Goal: Task Accomplishment & Management: Manage account settings

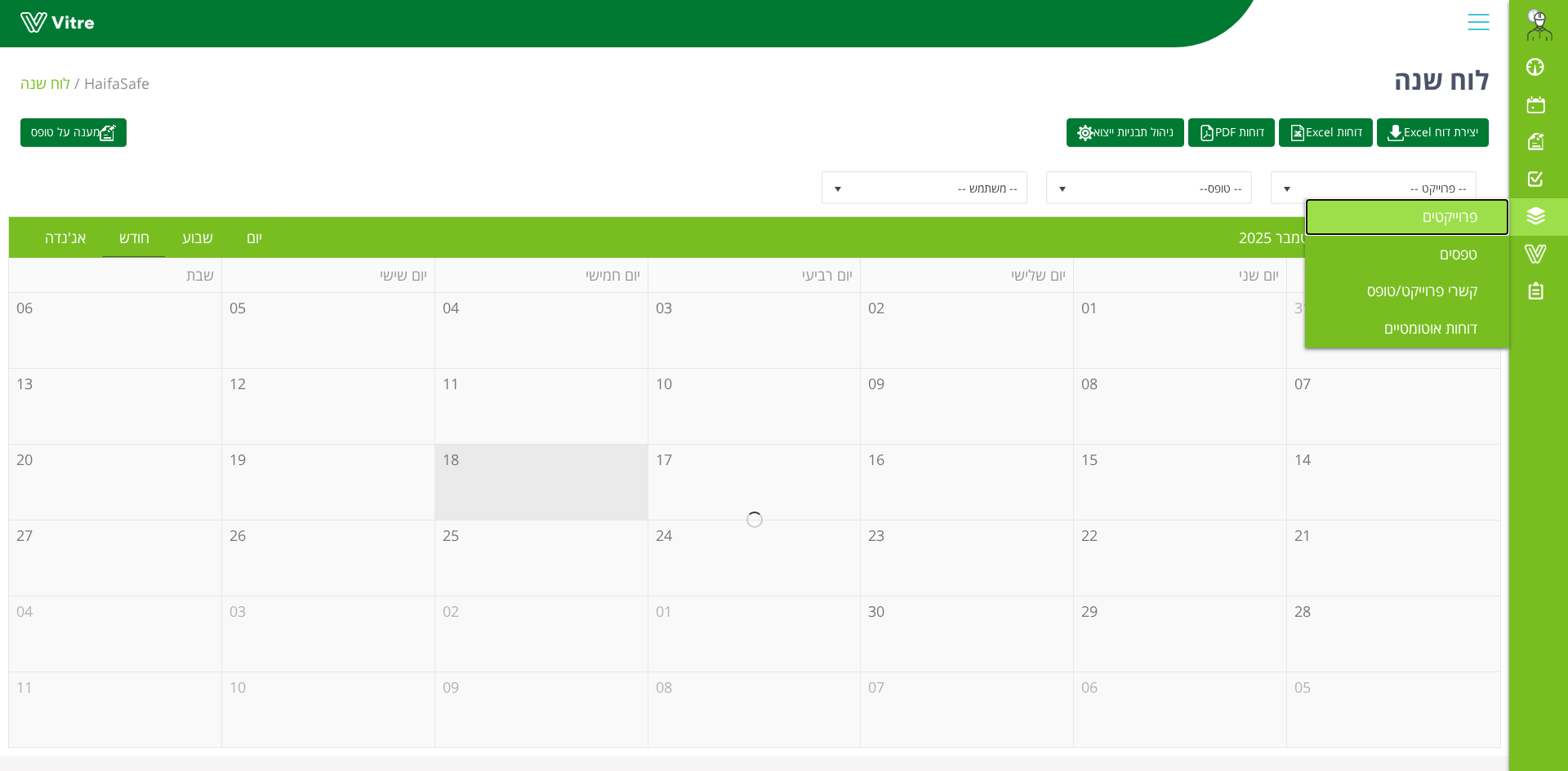
click at [1456, 214] on span "פרוייקטים" at bounding box center [1459, 216] width 74 height 19
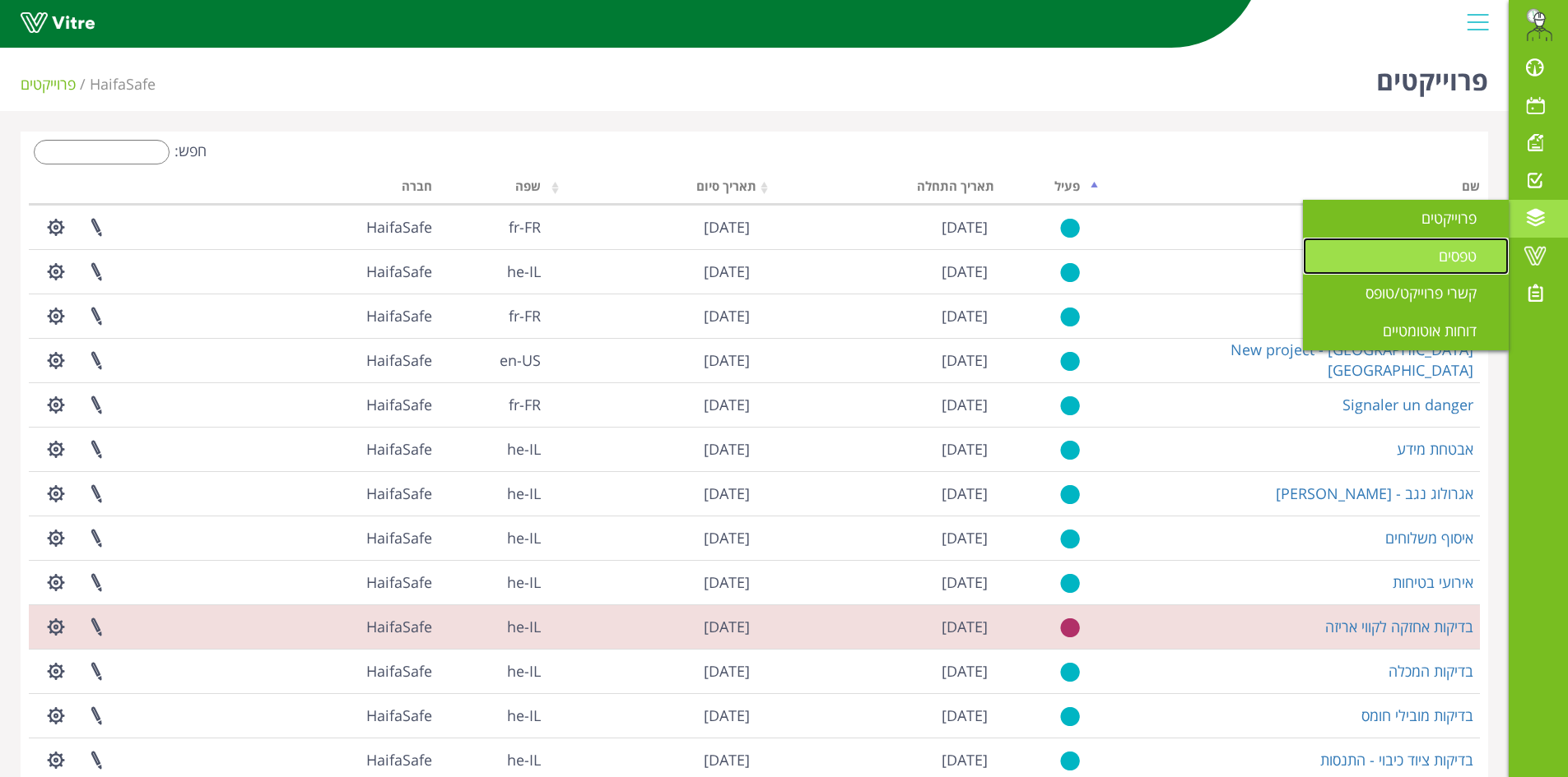
click at [1440, 253] on span "טפסים" at bounding box center [1468, 256] width 58 height 19
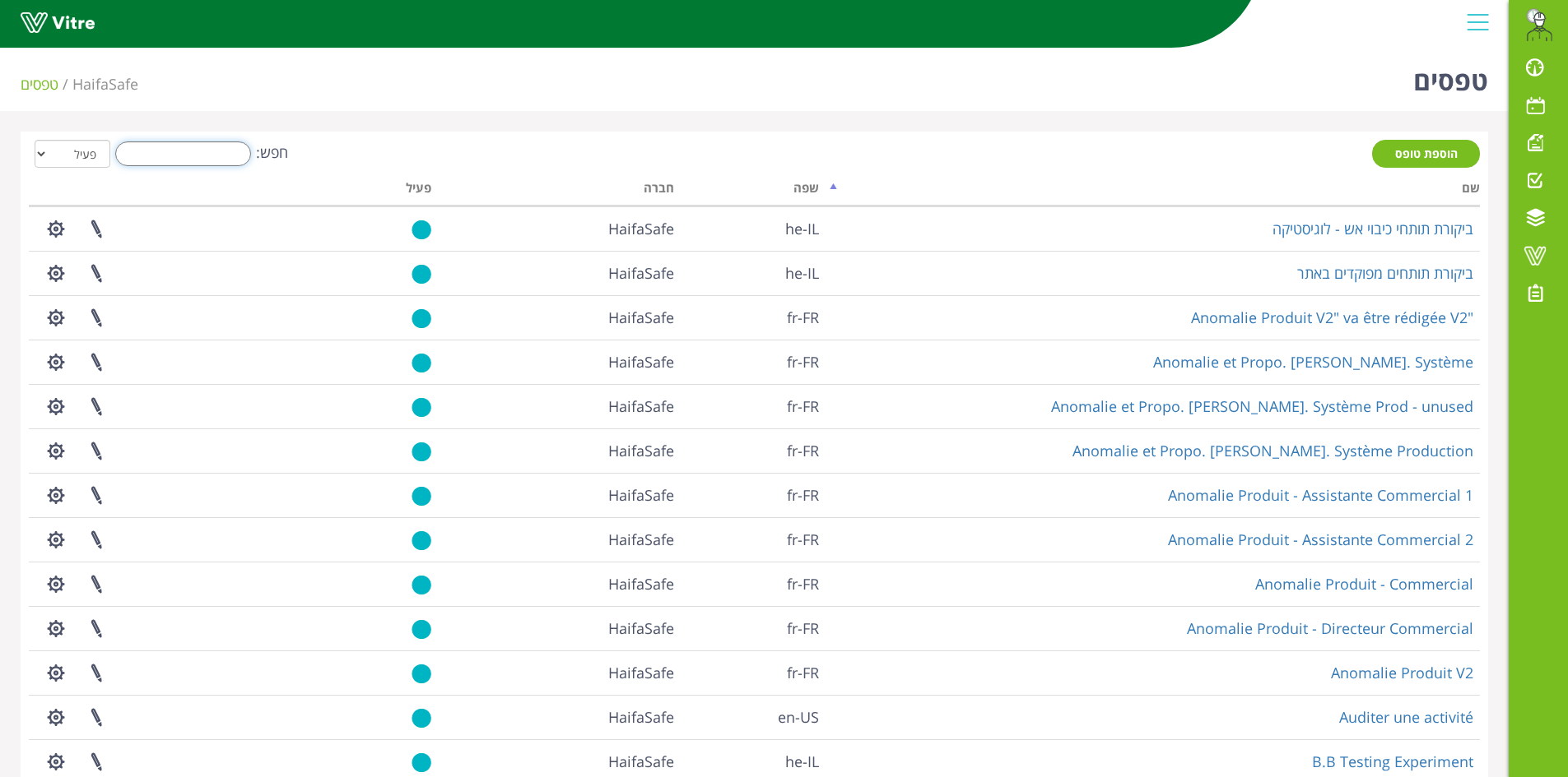
click at [142, 162] on input "חפש:" at bounding box center [183, 154] width 135 height 25
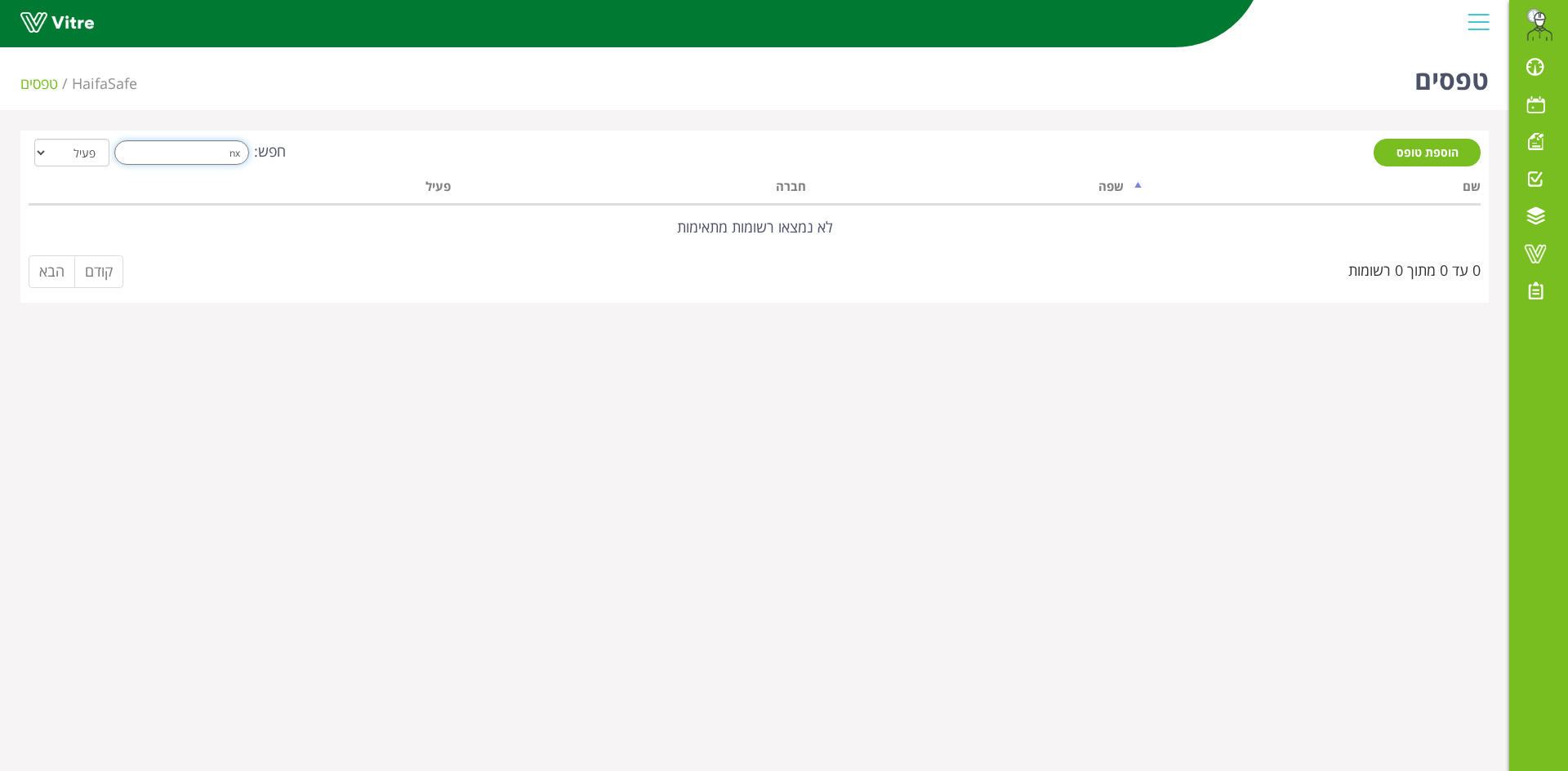
type input "n"
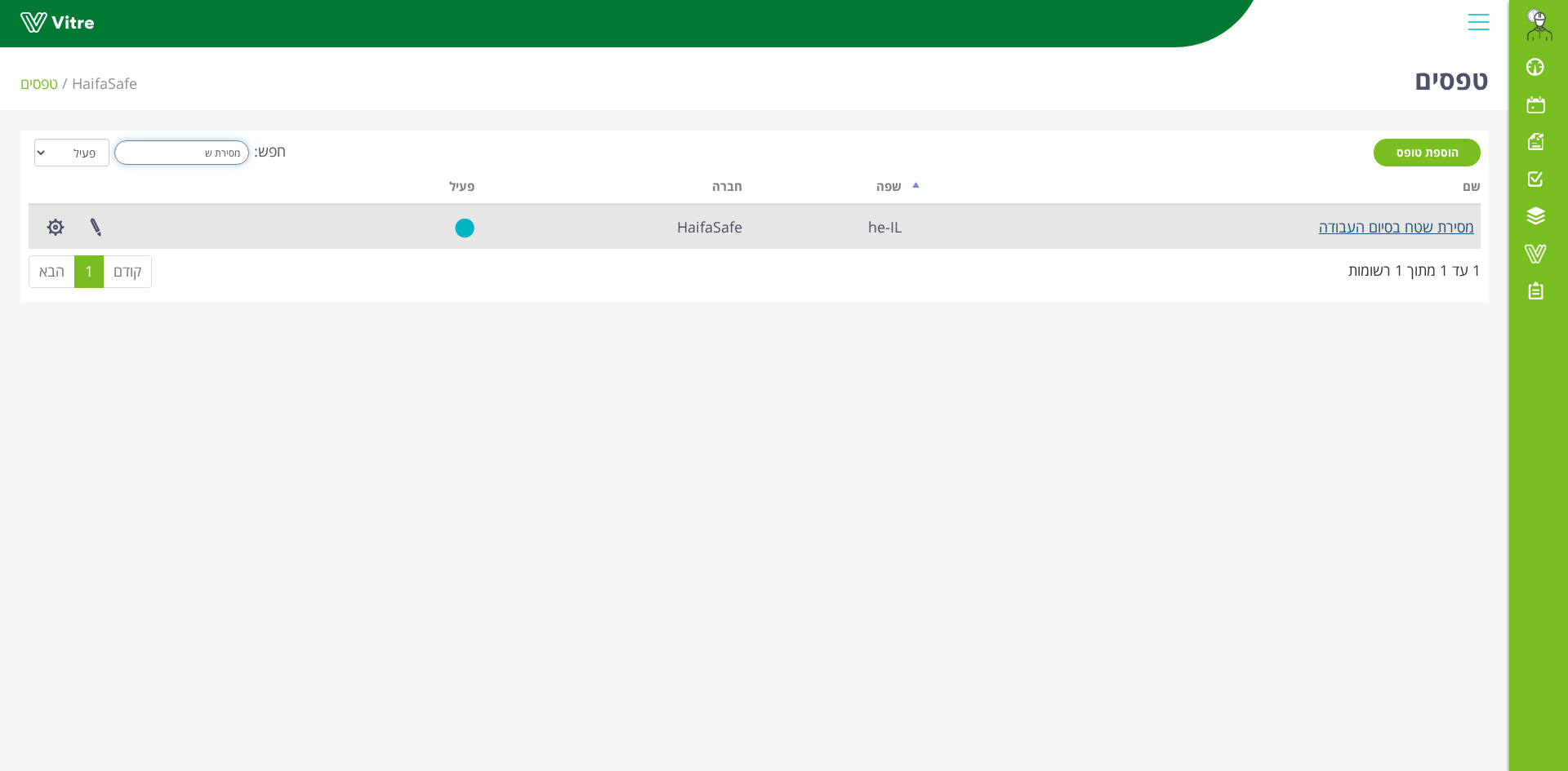
type input "מסירת ש"
click at [1366, 230] on link "מסירת שטח בסיום העבודה" at bounding box center [1396, 227] width 155 height 19
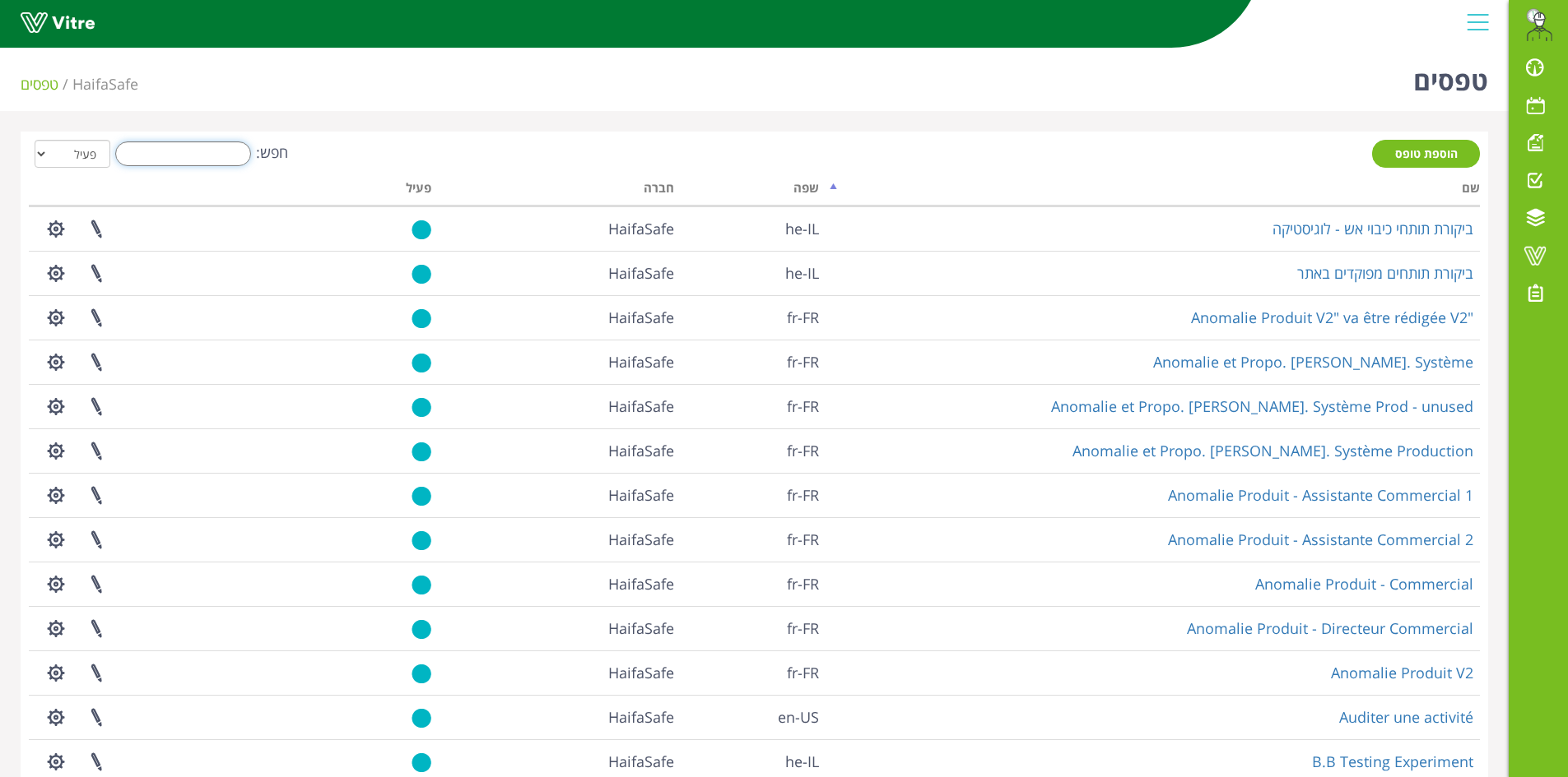
click at [201, 159] on input "חפש:" at bounding box center [183, 154] width 135 height 25
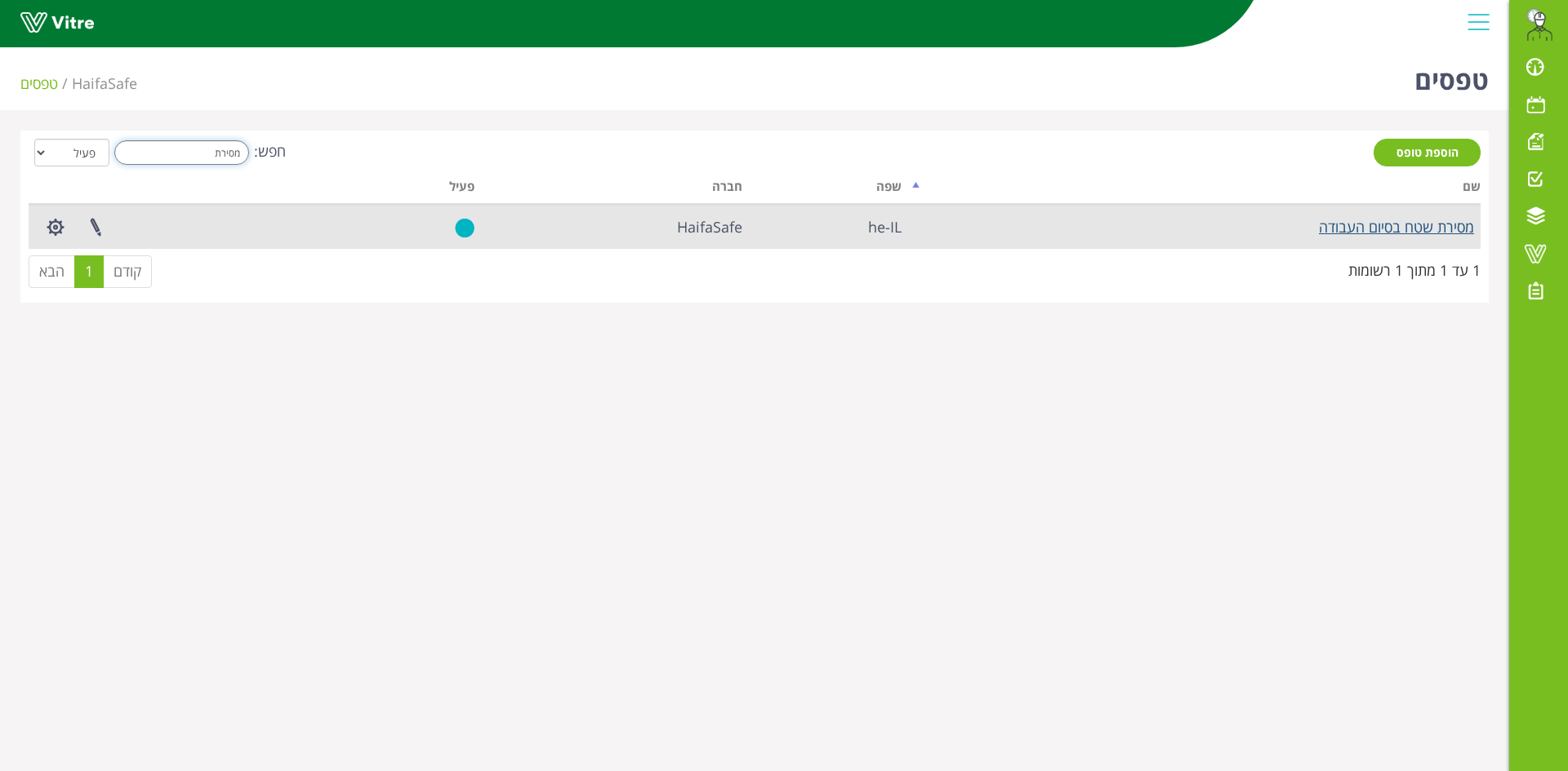
type input "מסירת"
click at [1363, 222] on link "מסירת שטח בסיום העבודה" at bounding box center [1396, 227] width 155 height 19
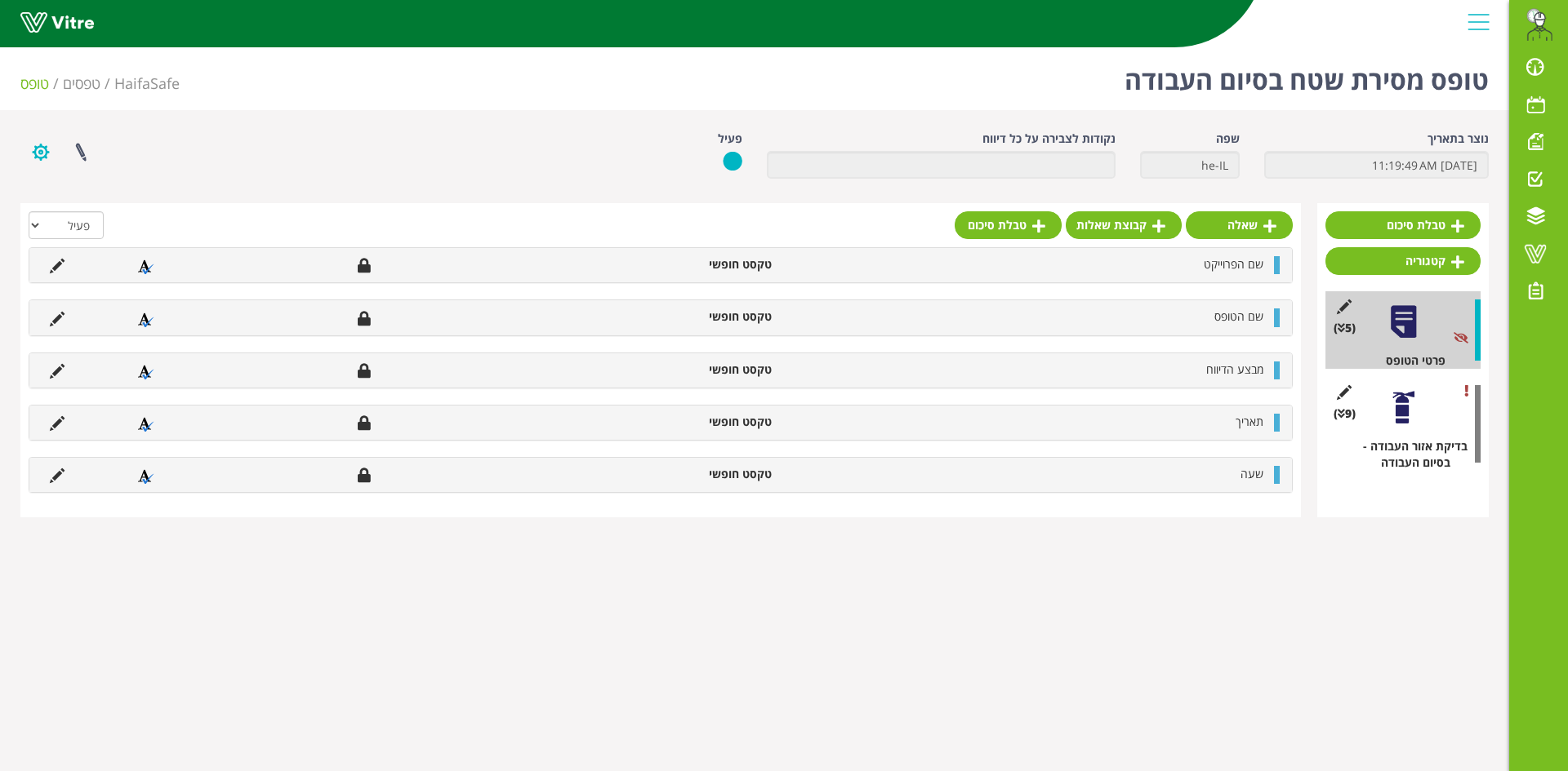
click at [41, 152] on button "button" at bounding box center [40, 153] width 41 height 44
click at [115, 212] on link "הגדרת משתמשים" at bounding box center [86, 212] width 129 height 21
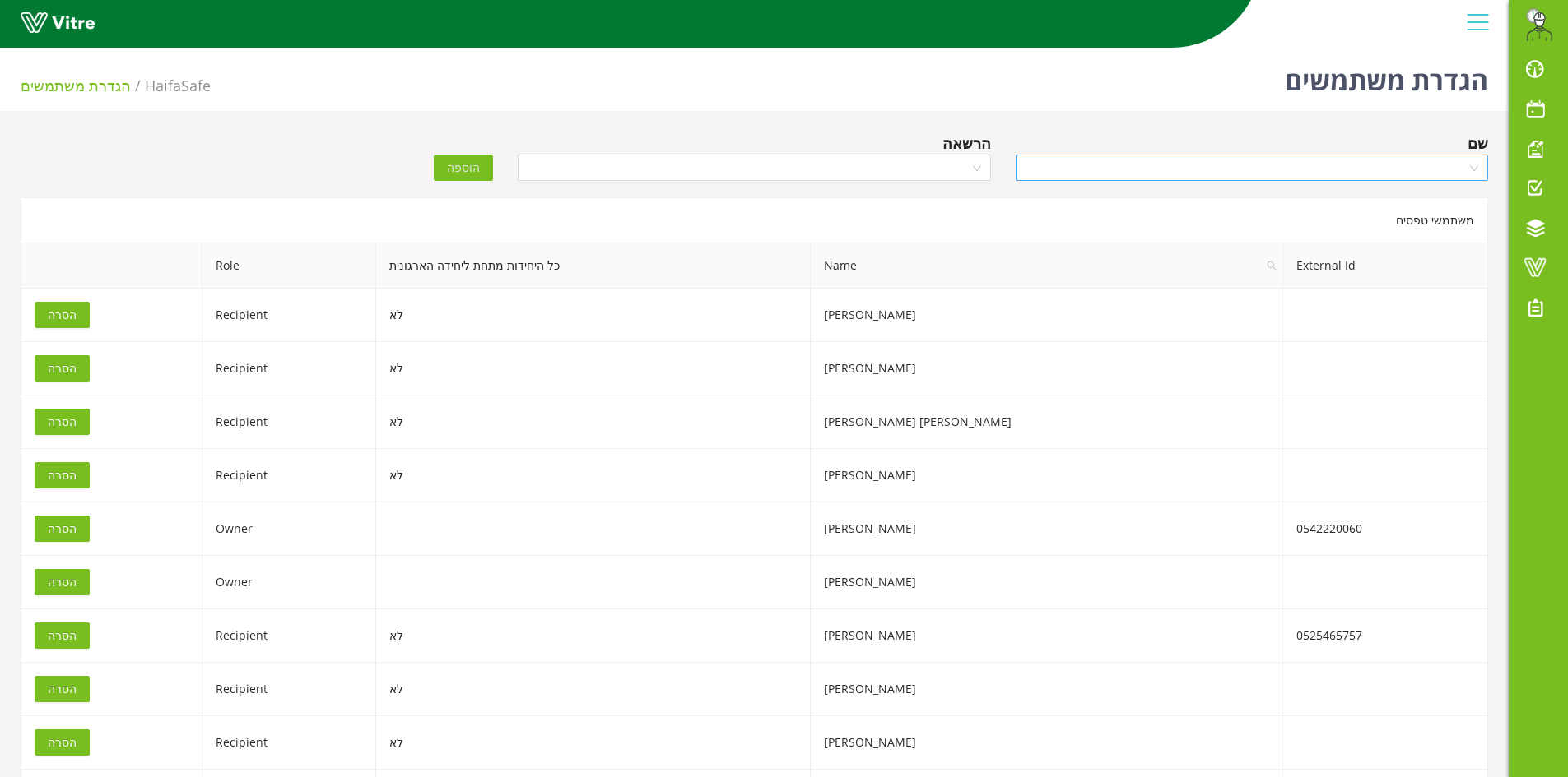
click at [1218, 170] on input "search" at bounding box center [1246, 168] width 441 height 25
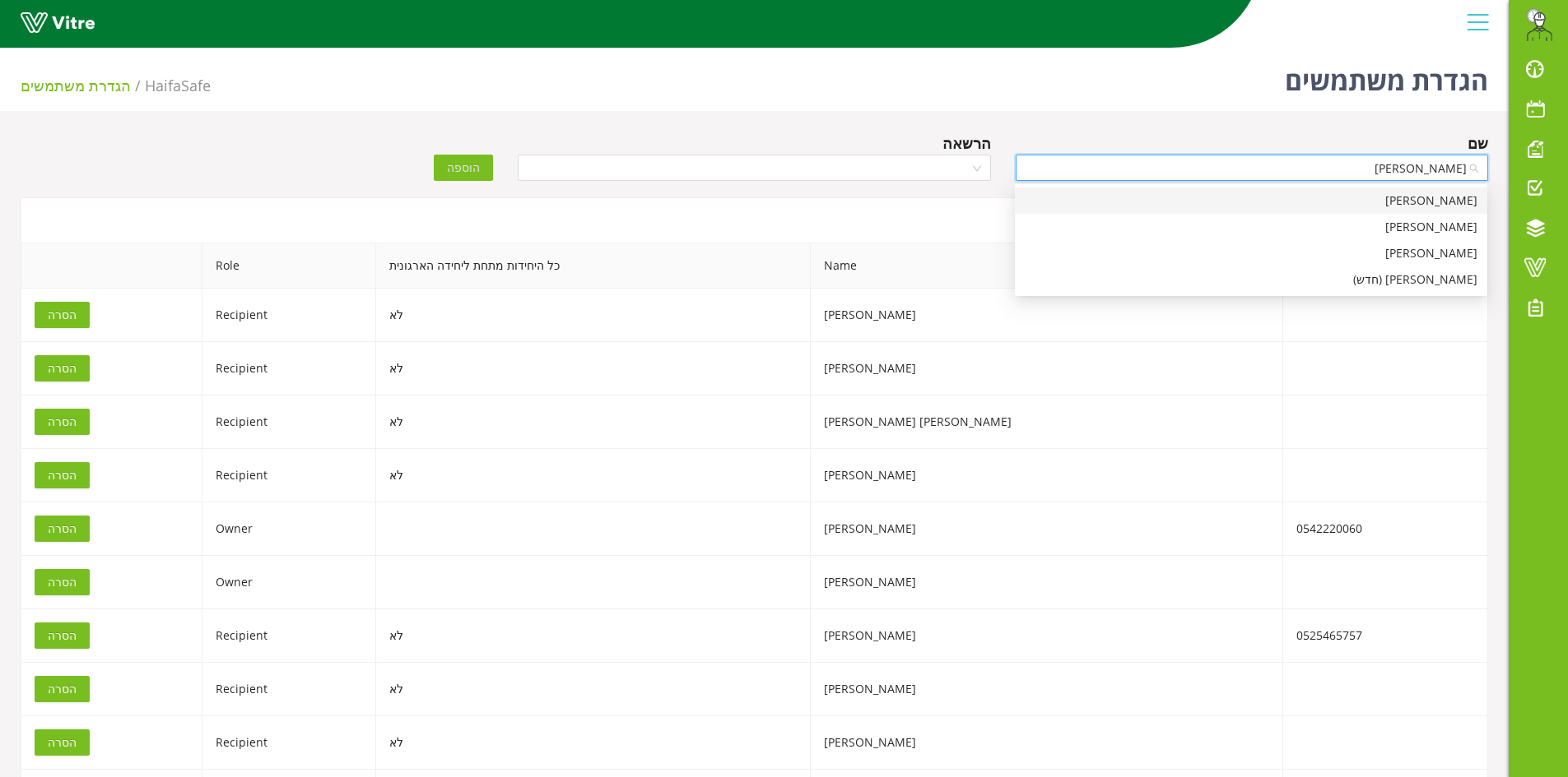
type input "עמית"
drag, startPoint x: 1353, startPoint y: 248, endPoint x: 1246, endPoint y: 211, distance: 113.2
click at [1352, 247] on div "עמית חורי" at bounding box center [1251, 253] width 453 height 18
click at [906, 156] on input "search" at bounding box center [748, 168] width 441 height 25
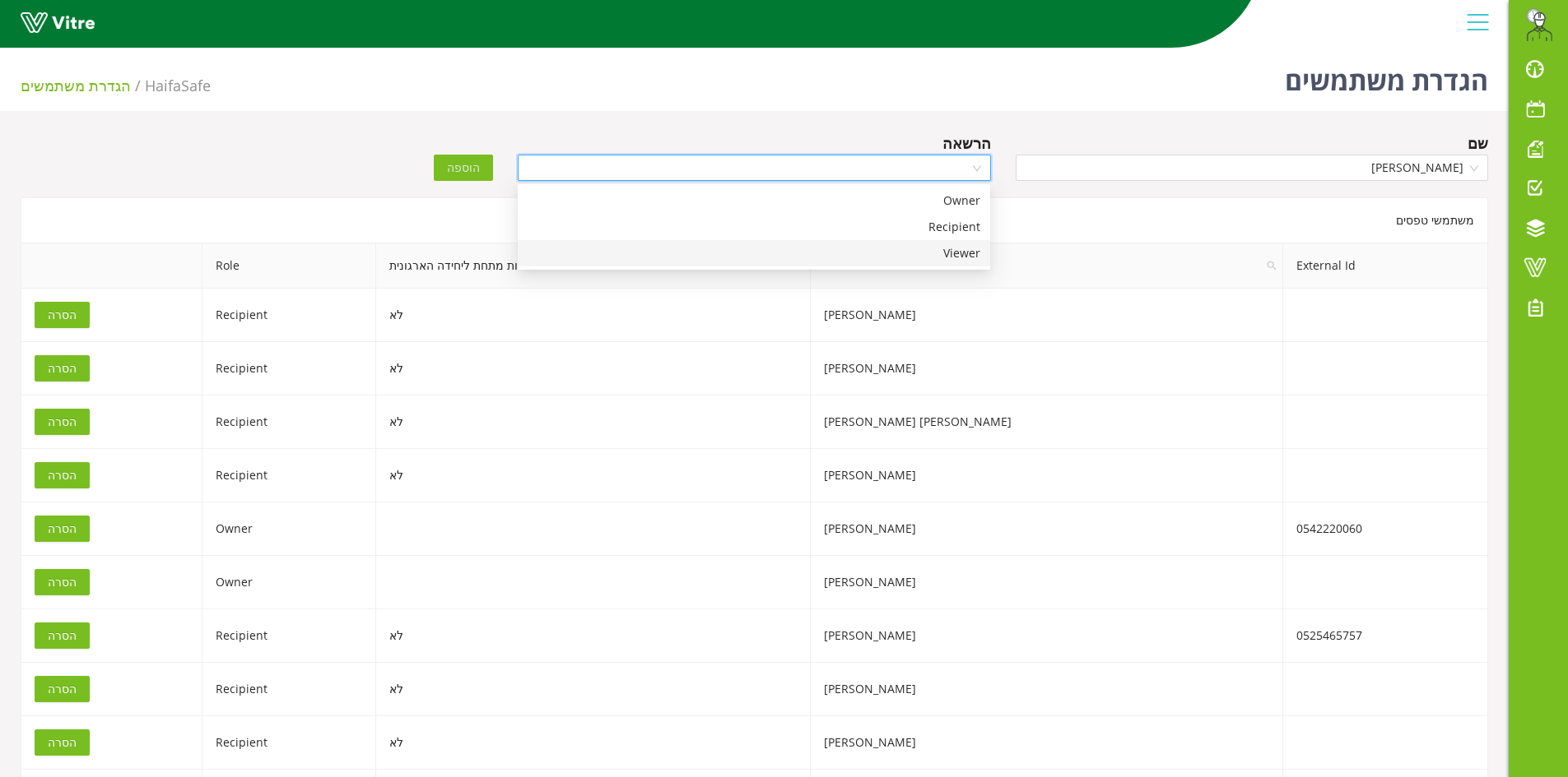
click at [923, 252] on div "Viewer" at bounding box center [754, 253] width 453 height 18
click at [463, 166] on span "הוספה" at bounding box center [463, 168] width 33 height 18
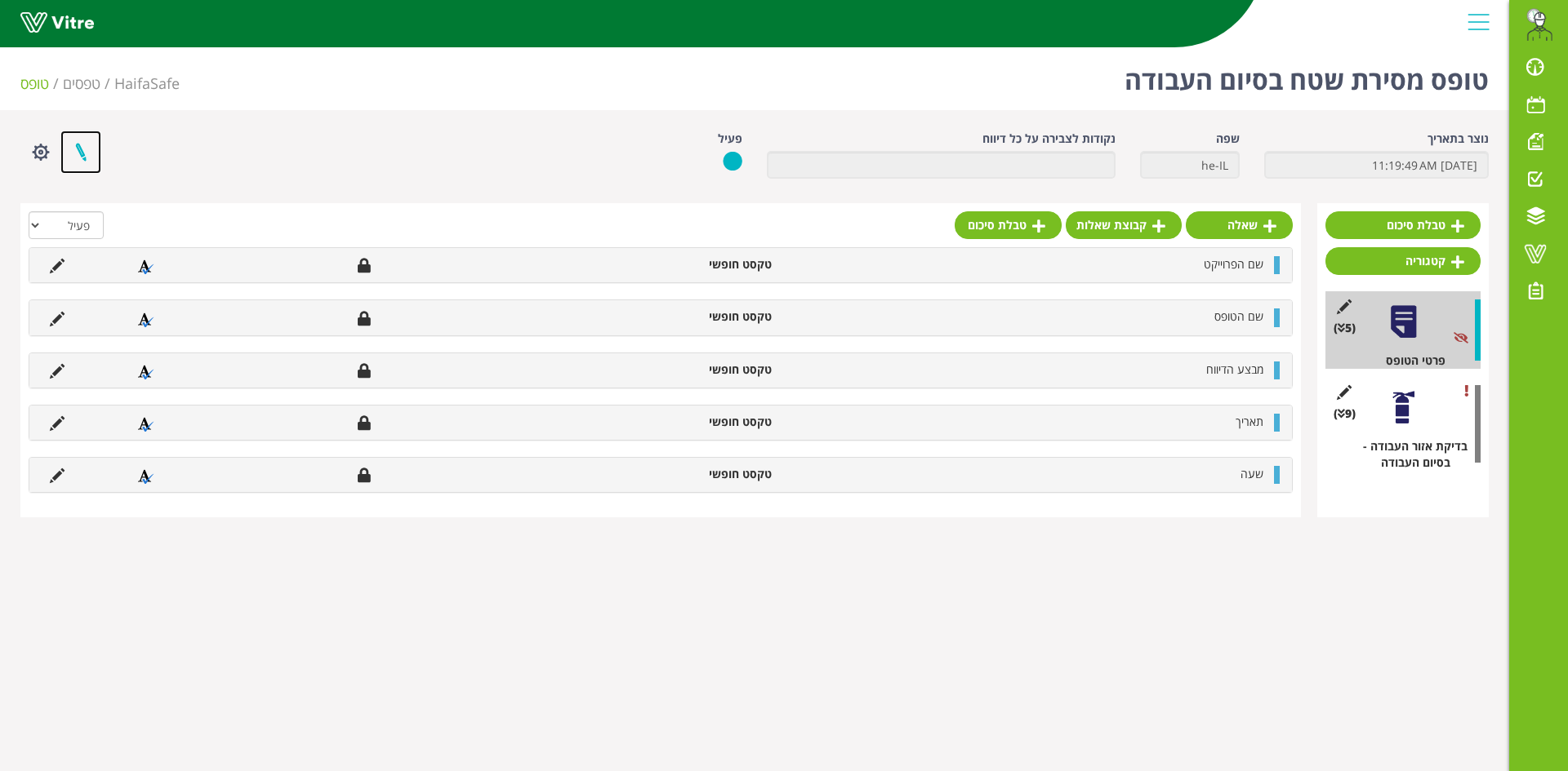
click at [77, 147] on link at bounding box center [80, 153] width 41 height 44
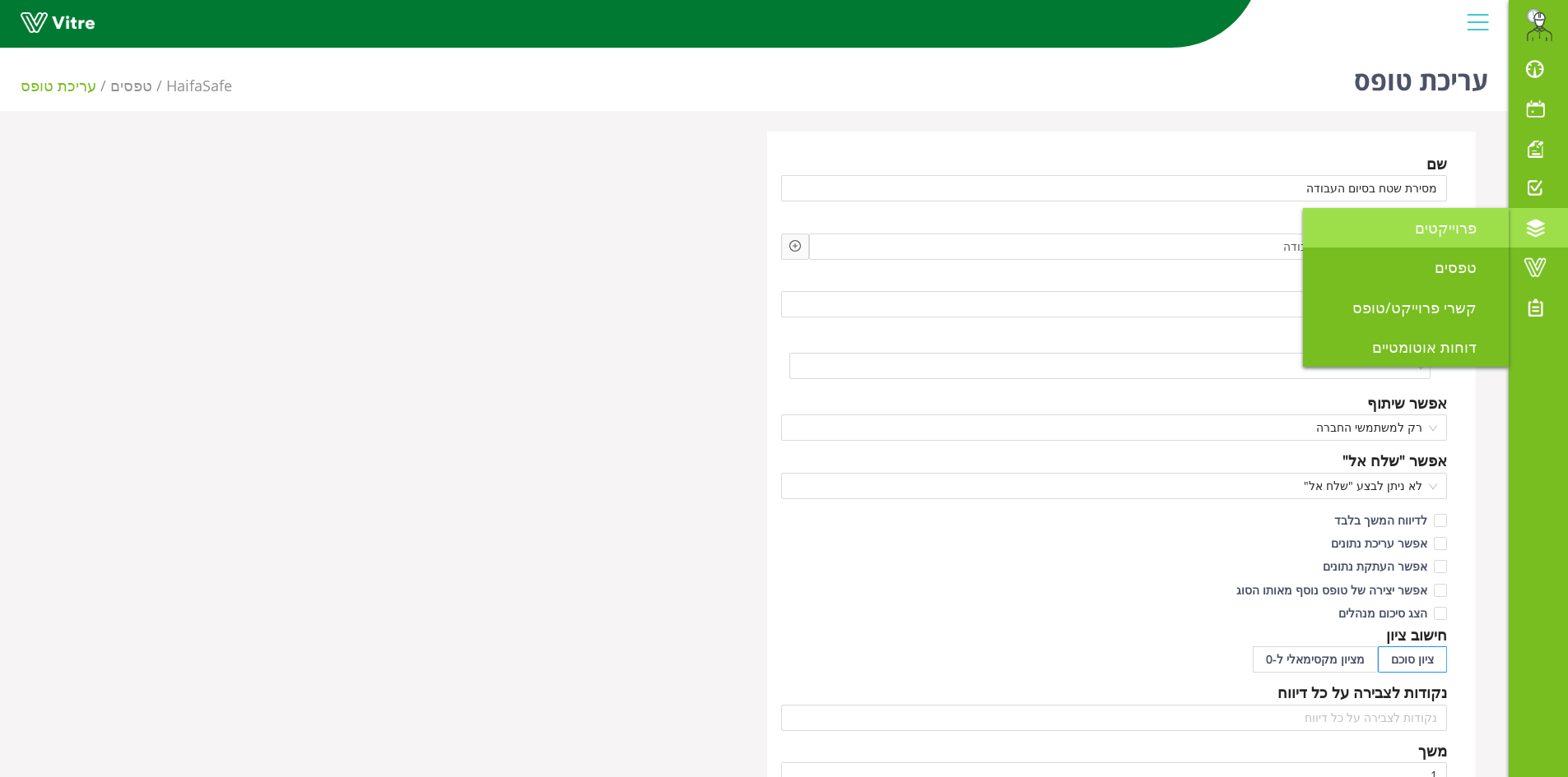
click at [1394, 236] on link "פרוייקטים" at bounding box center [1405, 228] width 206 height 40
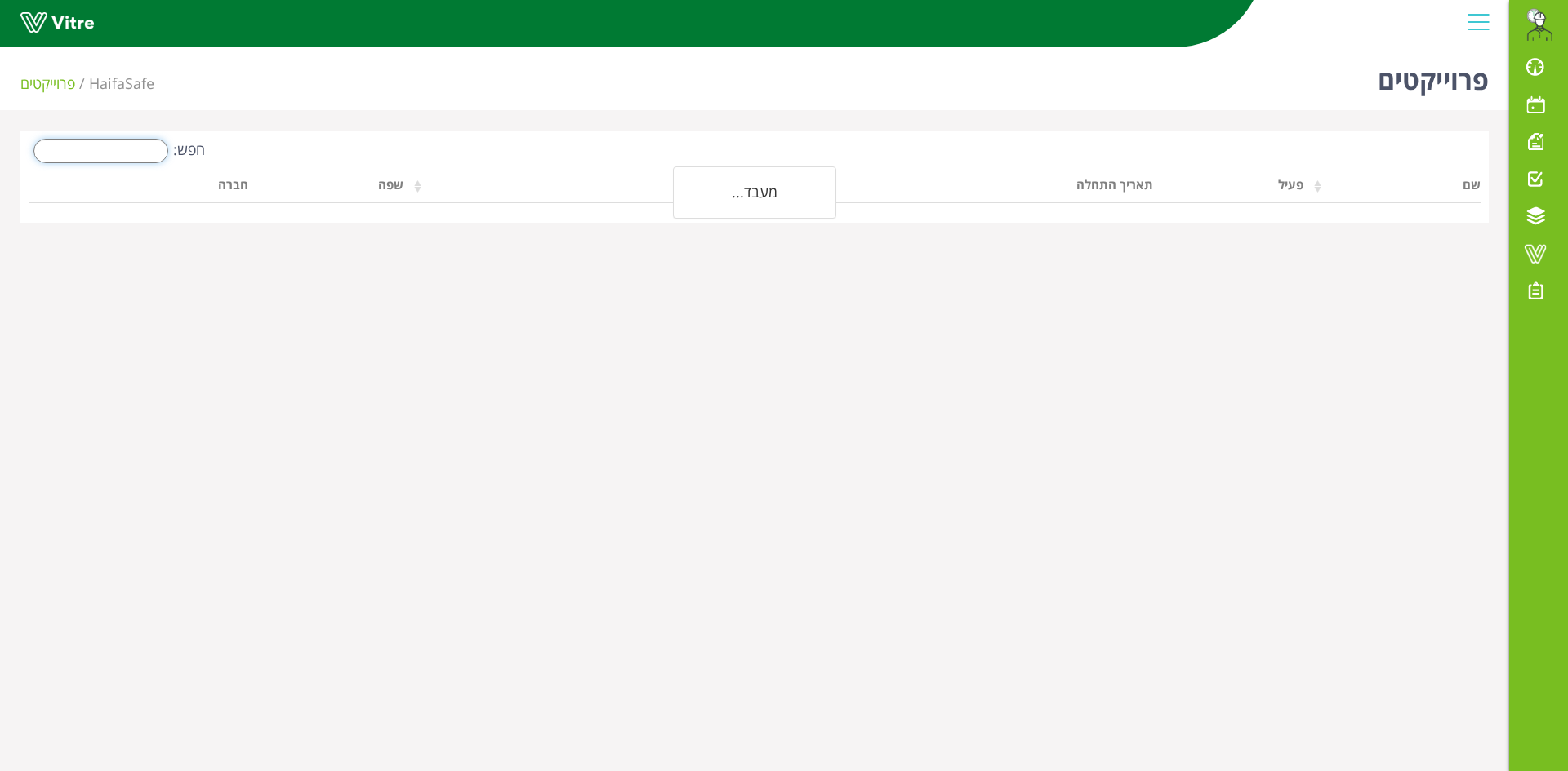
click at [120, 160] on input "חפש:" at bounding box center [100, 151] width 134 height 24
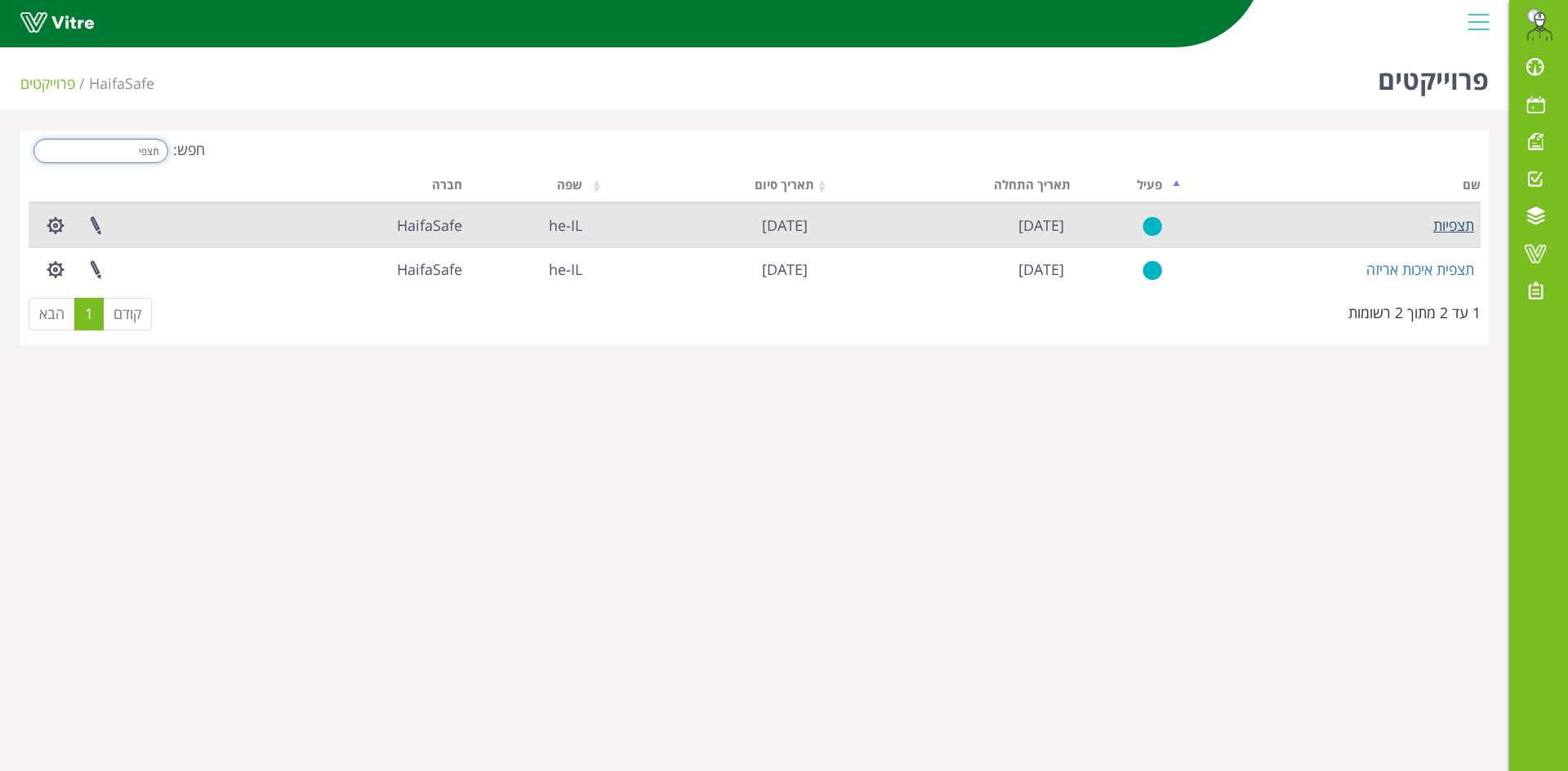
type input "תצפי"
click at [1466, 231] on link "תצפיות" at bounding box center [1453, 225] width 41 height 19
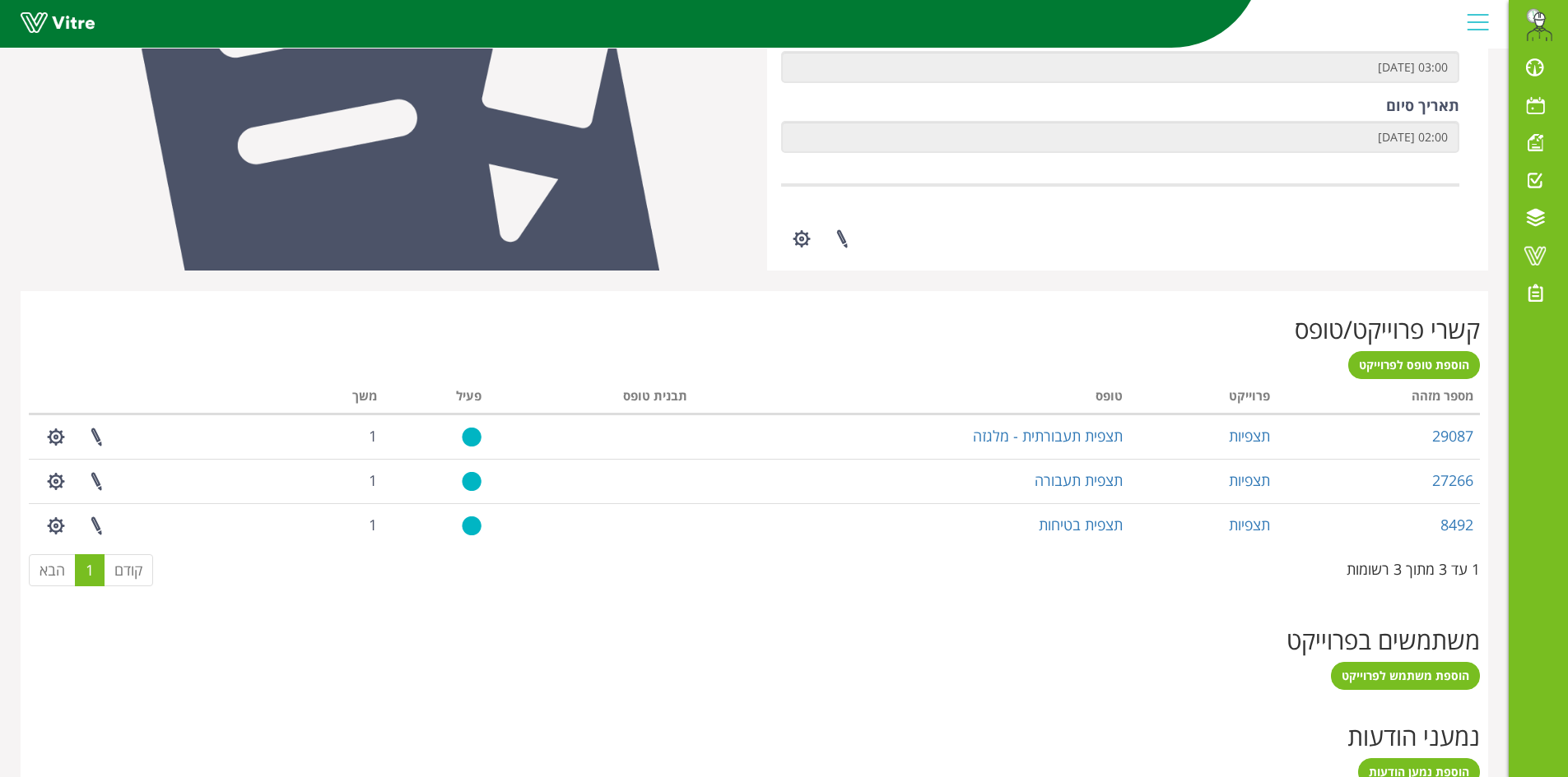
scroll to position [497, 0]
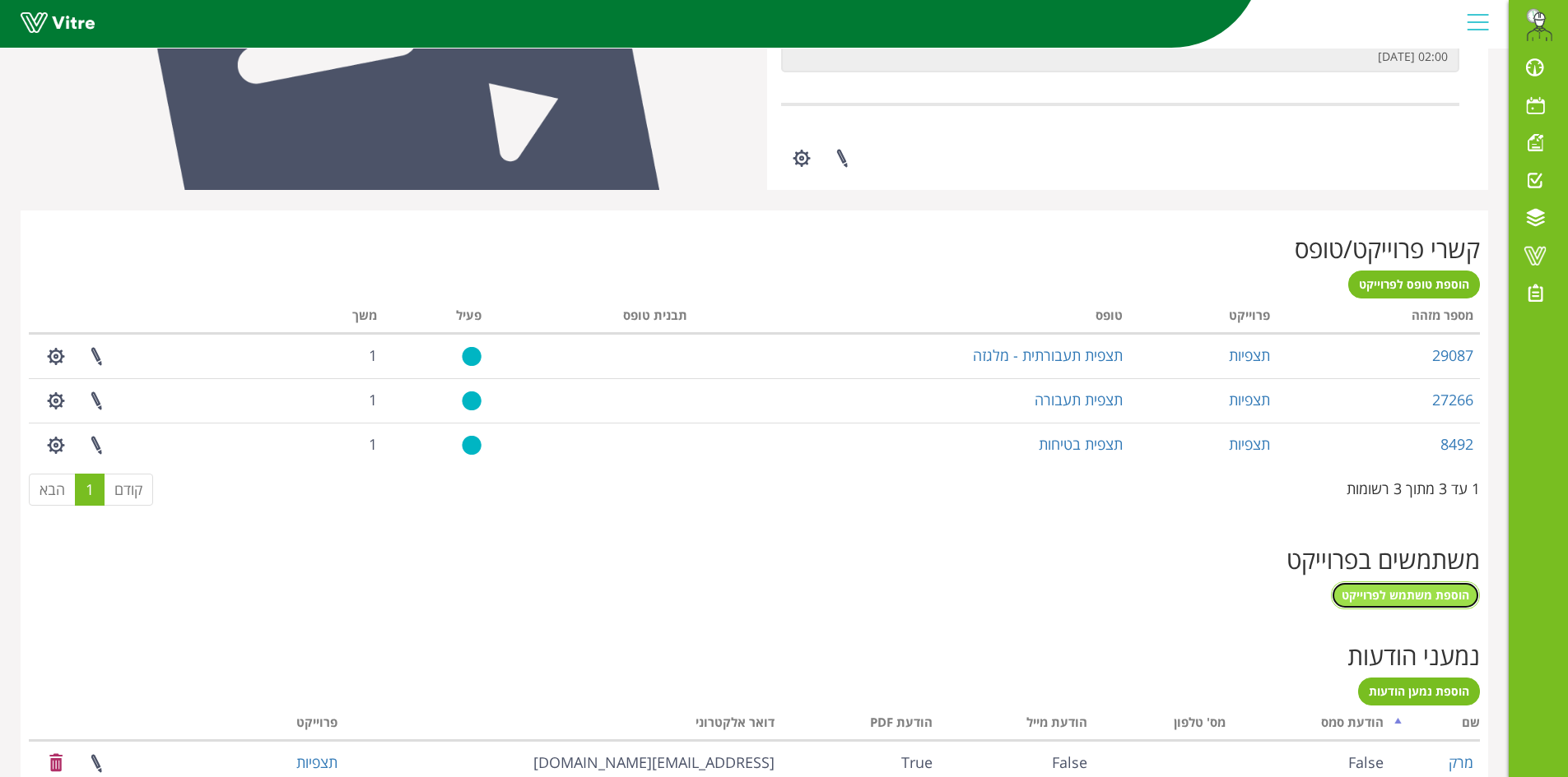
click at [1388, 599] on span "הוספת משתמש לפרוייקט" at bounding box center [1404, 595] width 128 height 16
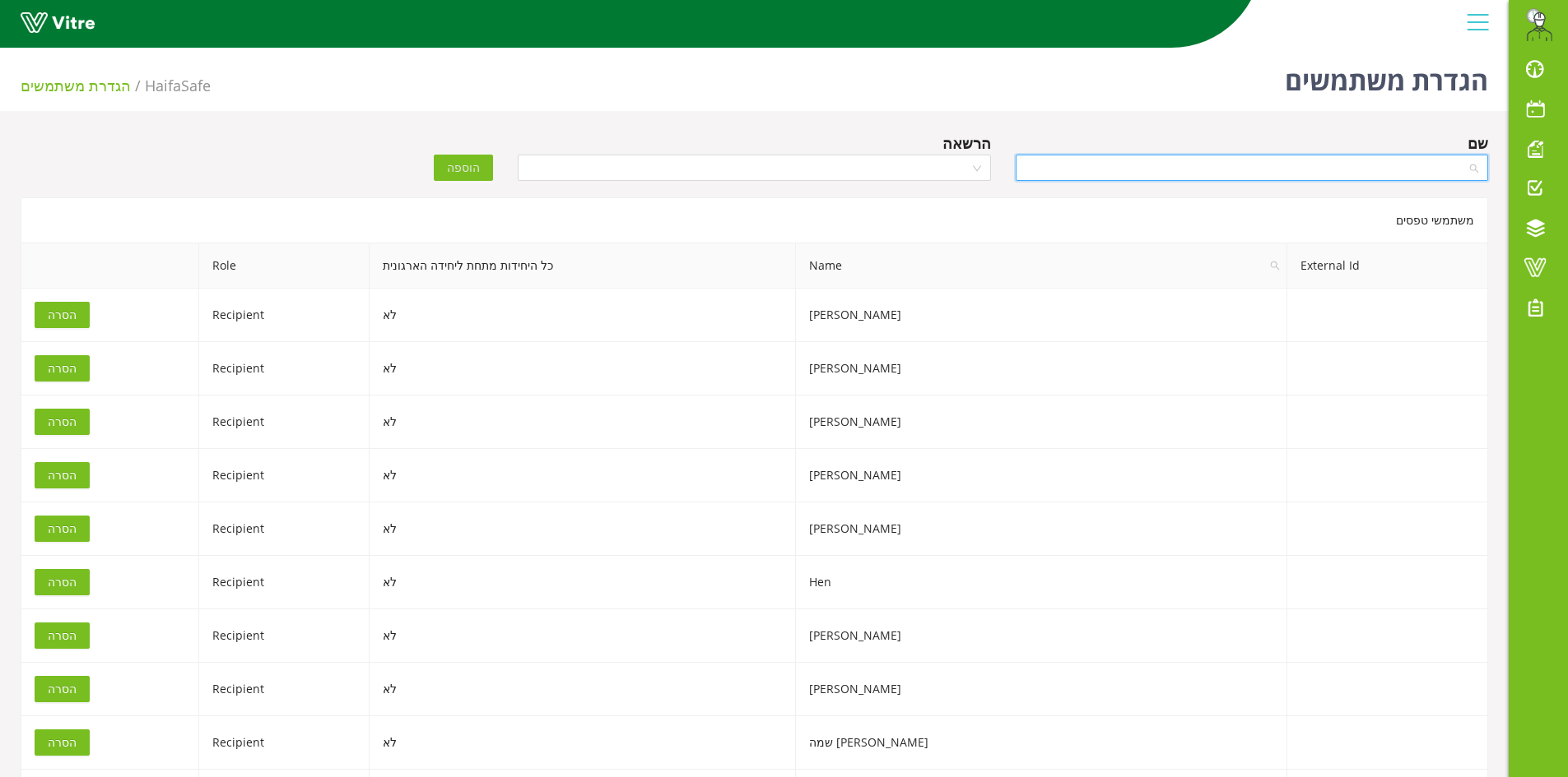
click at [1126, 177] on input "search" at bounding box center [1246, 168] width 441 height 25
type input "ס"
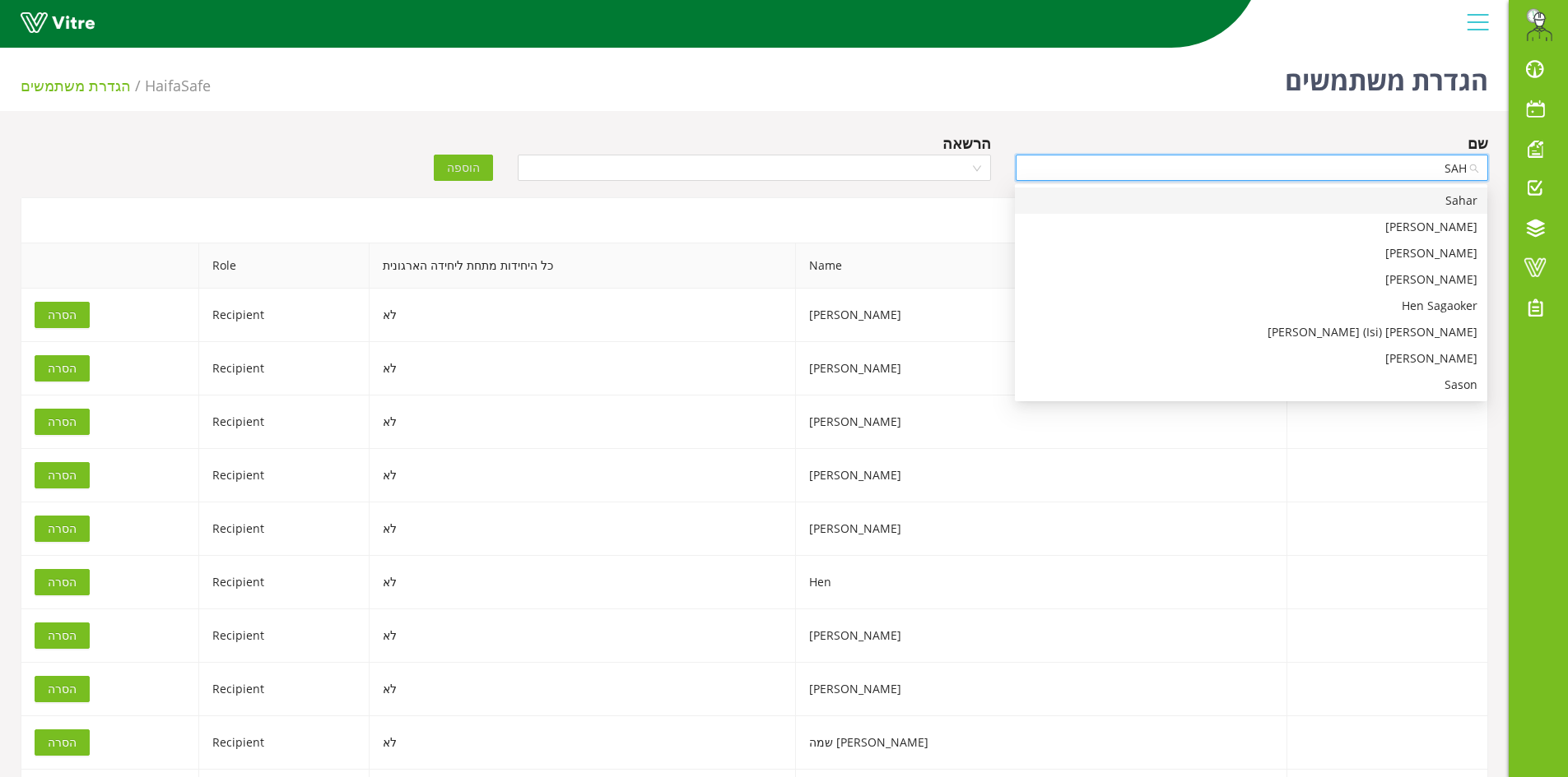
type input "SAHA"
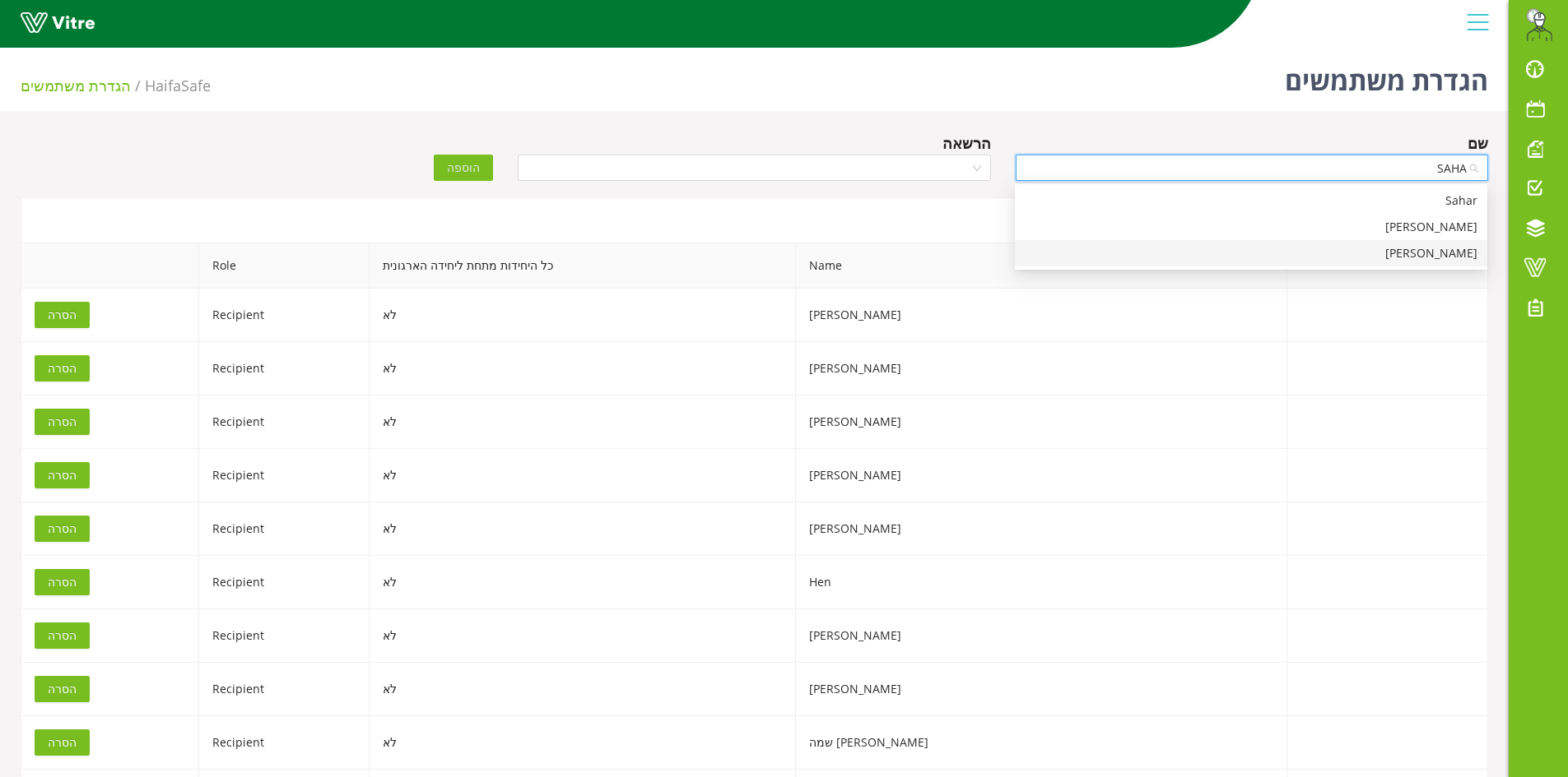
click at [1444, 262] on div "Sahar Cohen" at bounding box center [1251, 253] width 453 height 18
click at [808, 178] on input "search" at bounding box center [748, 168] width 441 height 25
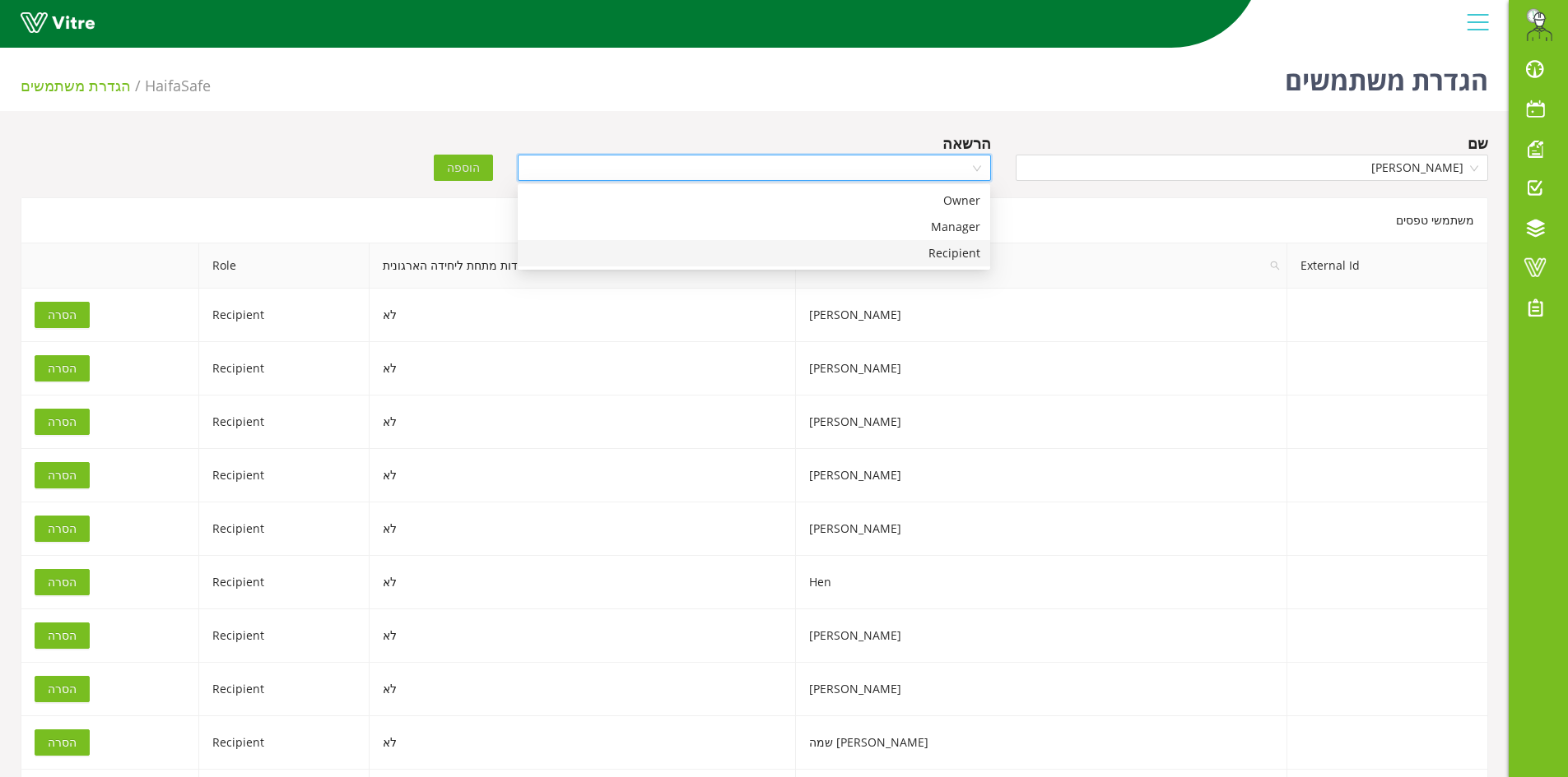
drag, startPoint x: 907, startPoint y: 254, endPoint x: 799, endPoint y: 240, distance: 108.9
click at [907, 254] on div "Recipient" at bounding box center [754, 253] width 453 height 18
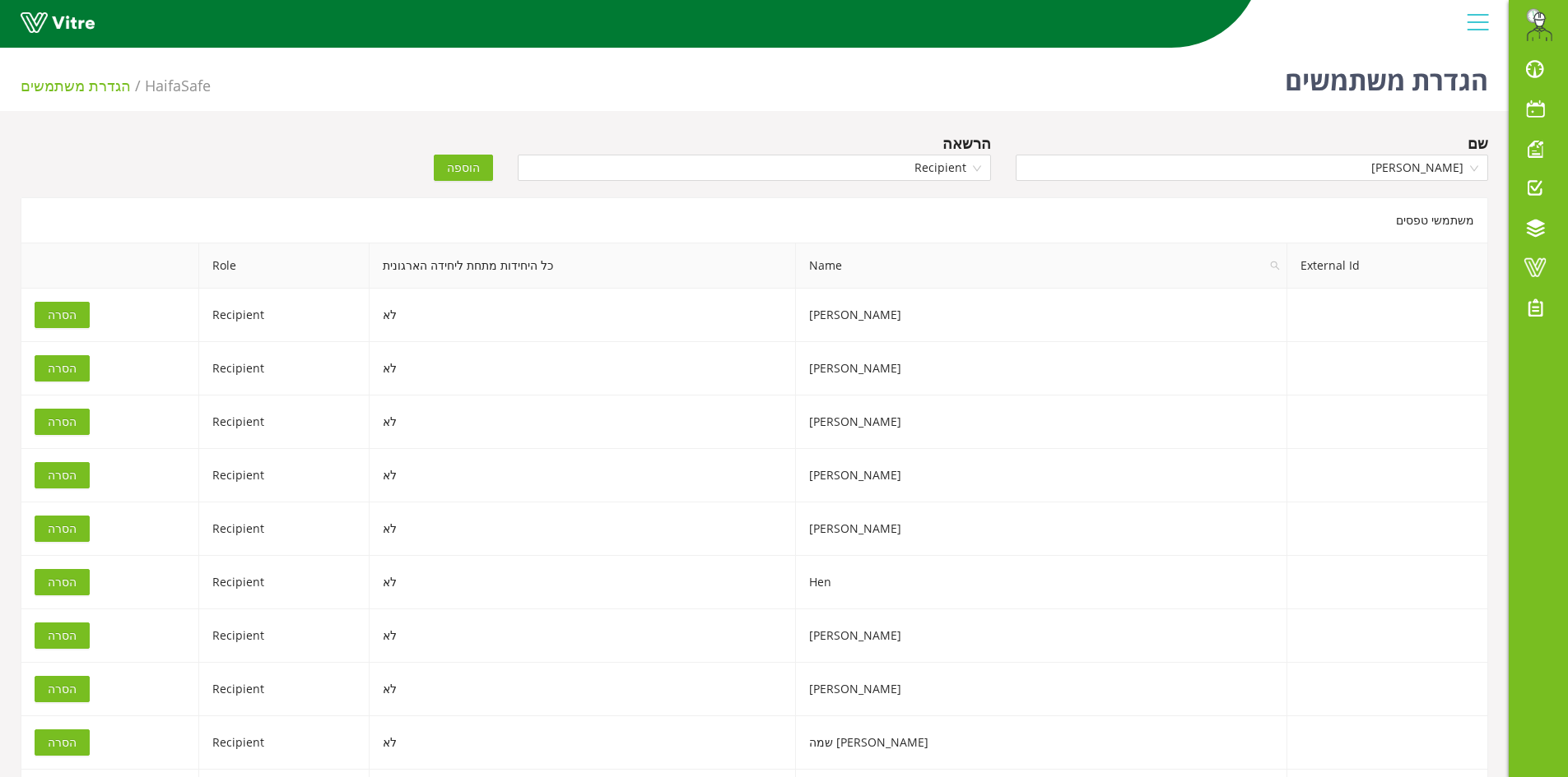
click at [444, 163] on button "הוספה" at bounding box center [463, 168] width 59 height 26
click at [1099, 168] on input "search" at bounding box center [1246, 168] width 441 height 25
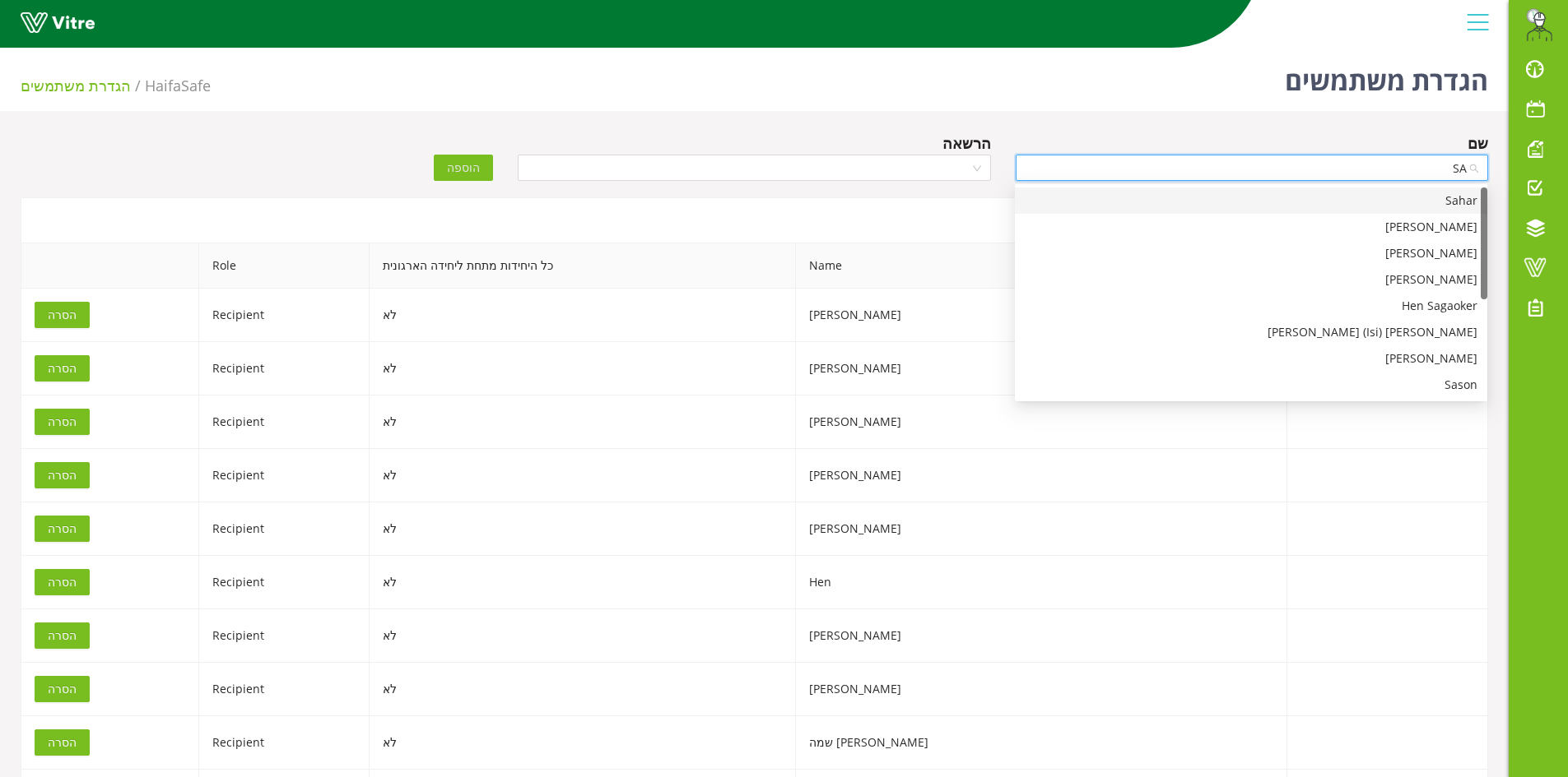
type input "SAH"
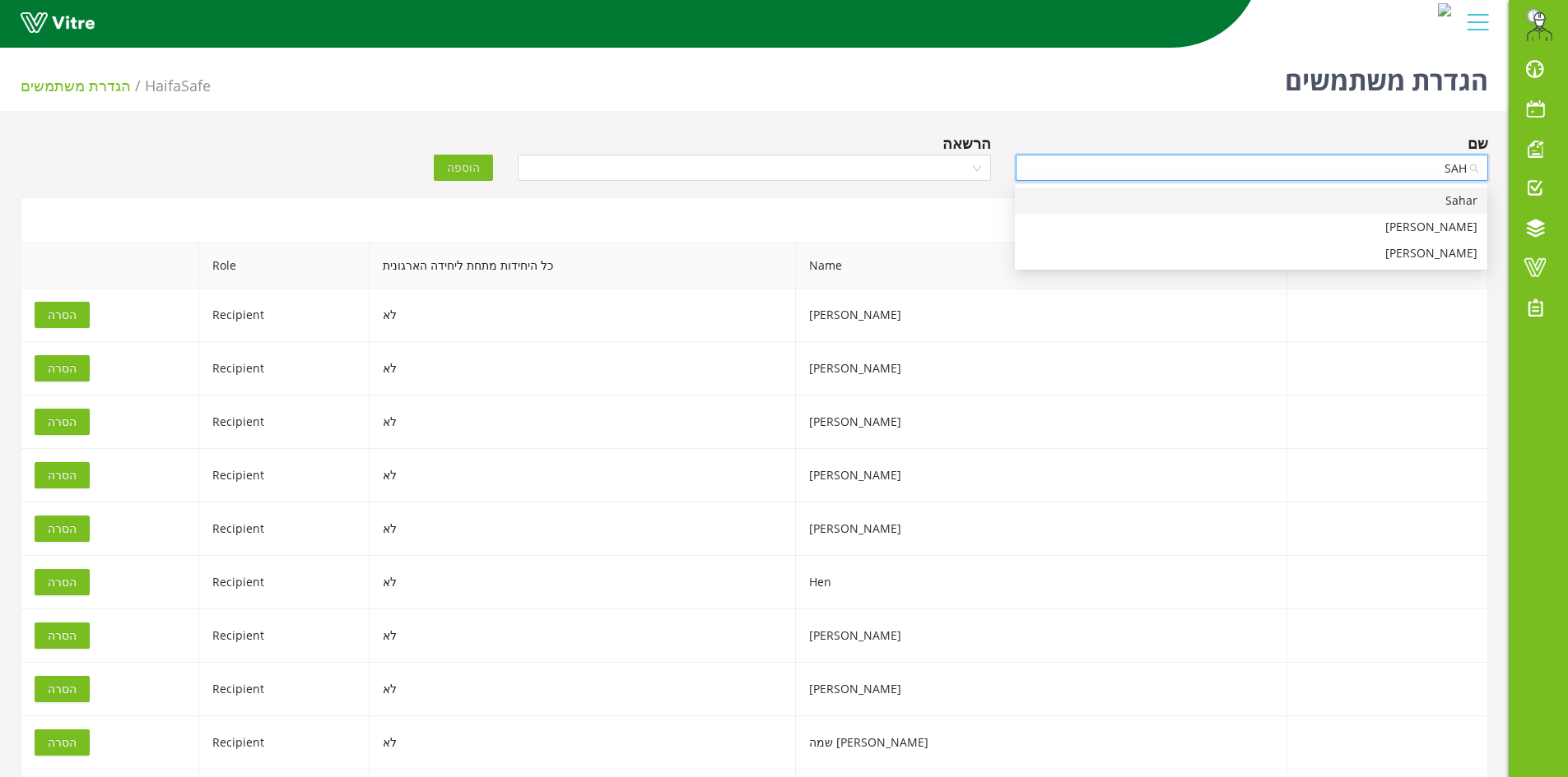
click at [1169, 200] on div "Sahar" at bounding box center [1251, 200] width 453 height 18
click at [930, 161] on input "search" at bounding box center [748, 168] width 441 height 25
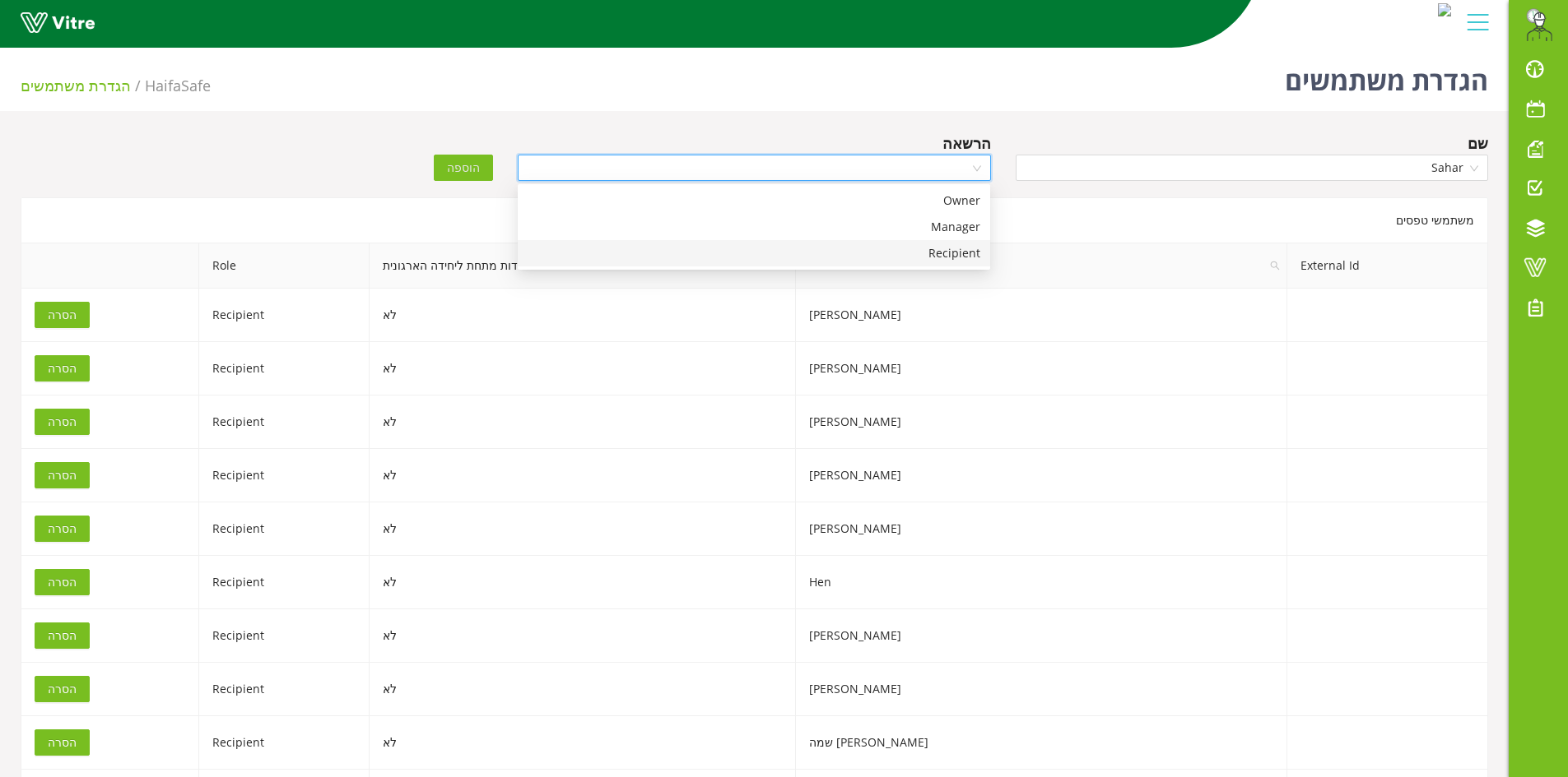
drag, startPoint x: 975, startPoint y: 244, endPoint x: 884, endPoint y: 250, distance: 91.2
click at [973, 244] on div "Recipient" at bounding box center [754, 253] width 453 height 18
click at [477, 171] on span "הוספה" at bounding box center [463, 168] width 33 height 18
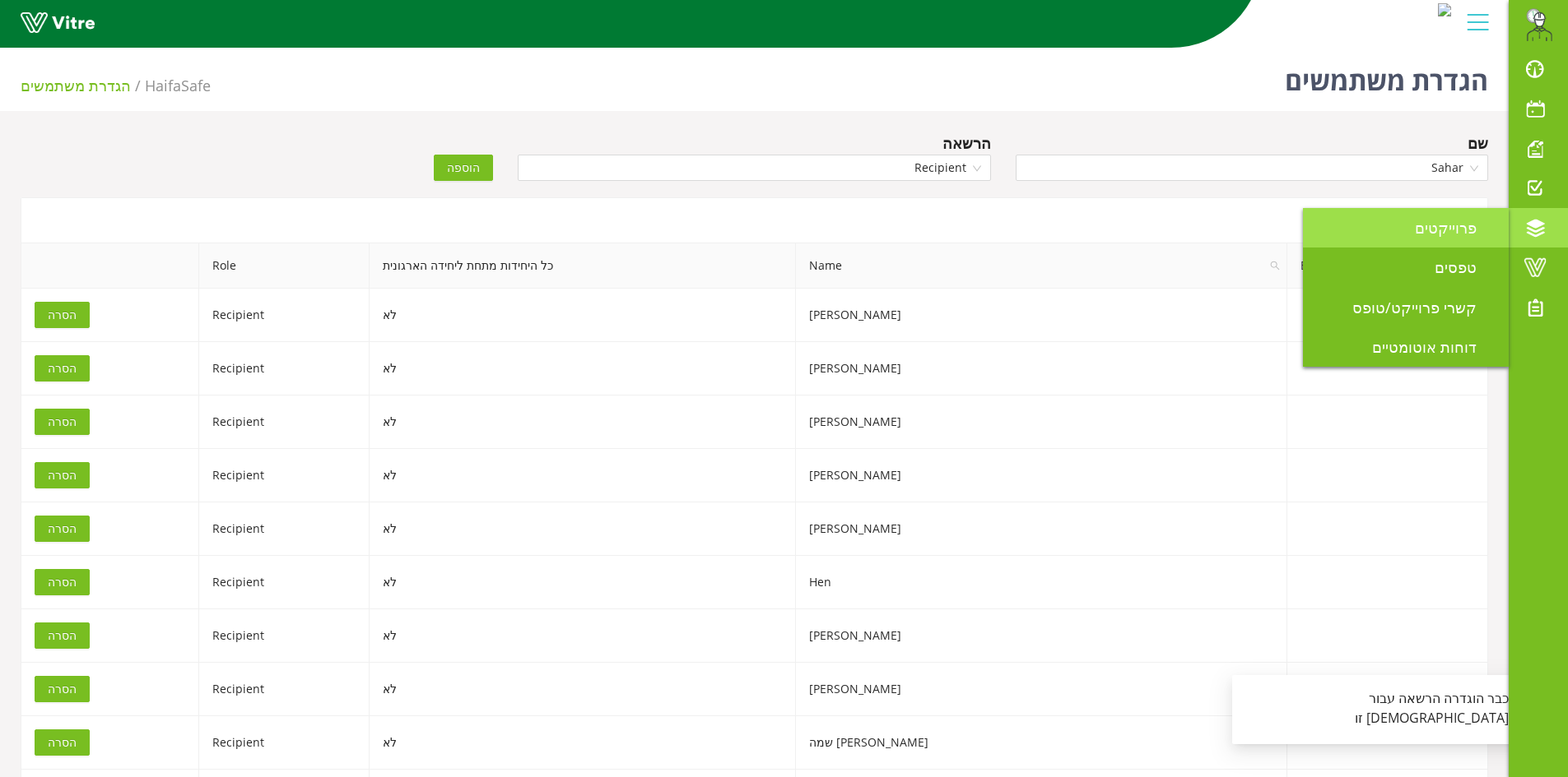
click at [1389, 236] on link "פרוייקטים" at bounding box center [1405, 228] width 206 height 40
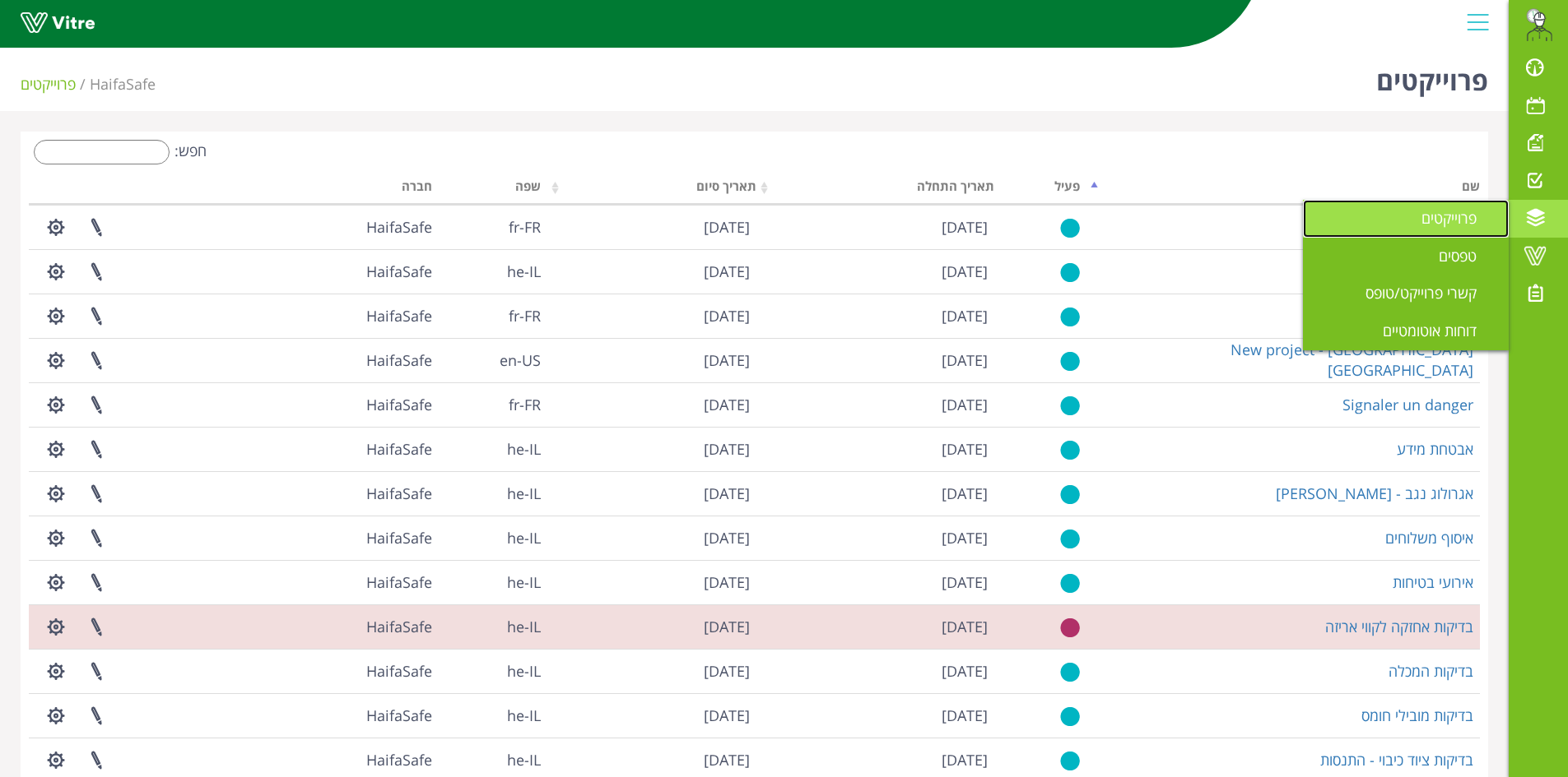
click at [1428, 220] on span "פרוייקטים" at bounding box center [1458, 218] width 75 height 19
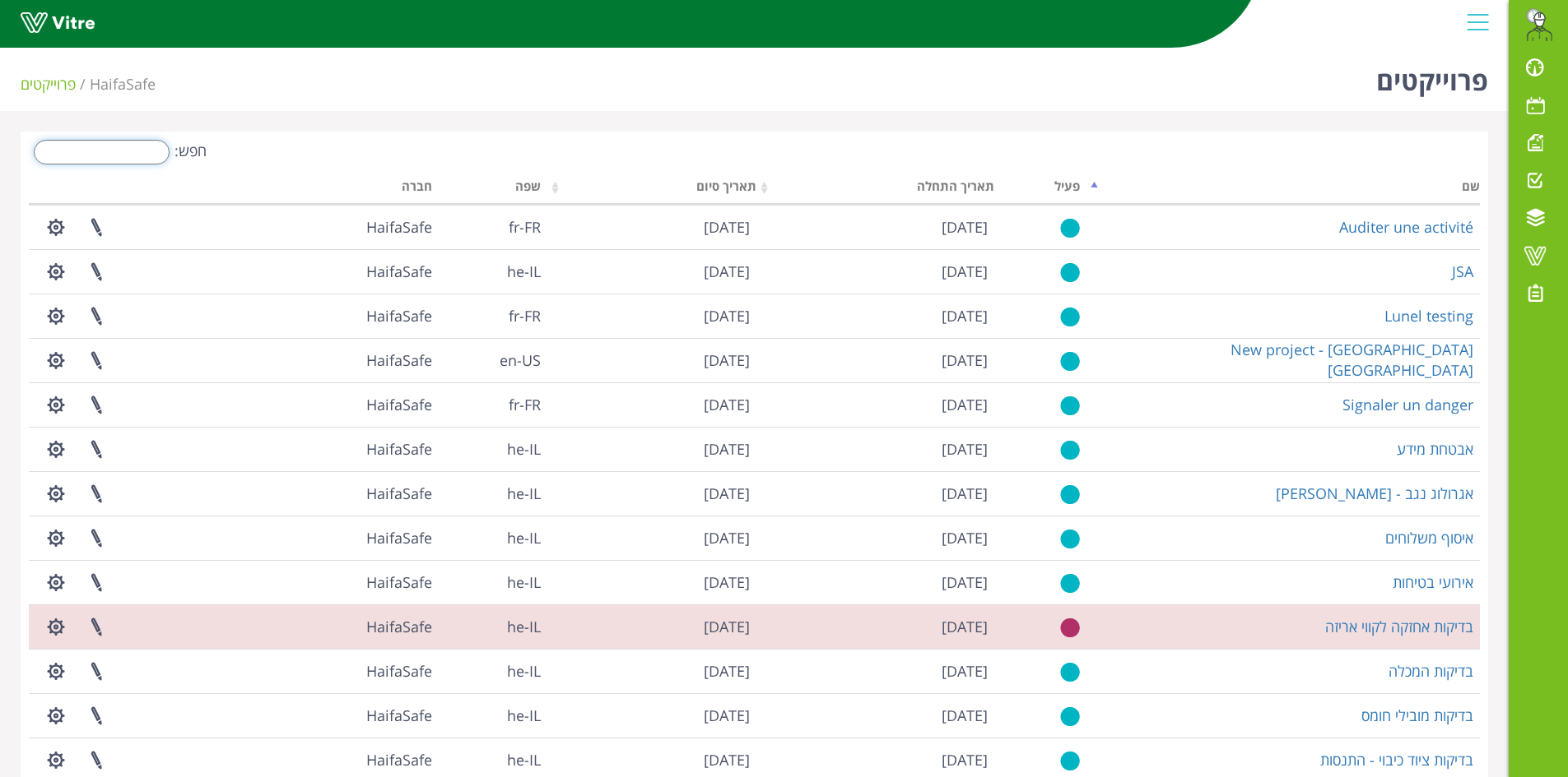
click at [82, 158] on input "חפש:" at bounding box center [101, 152] width 135 height 25
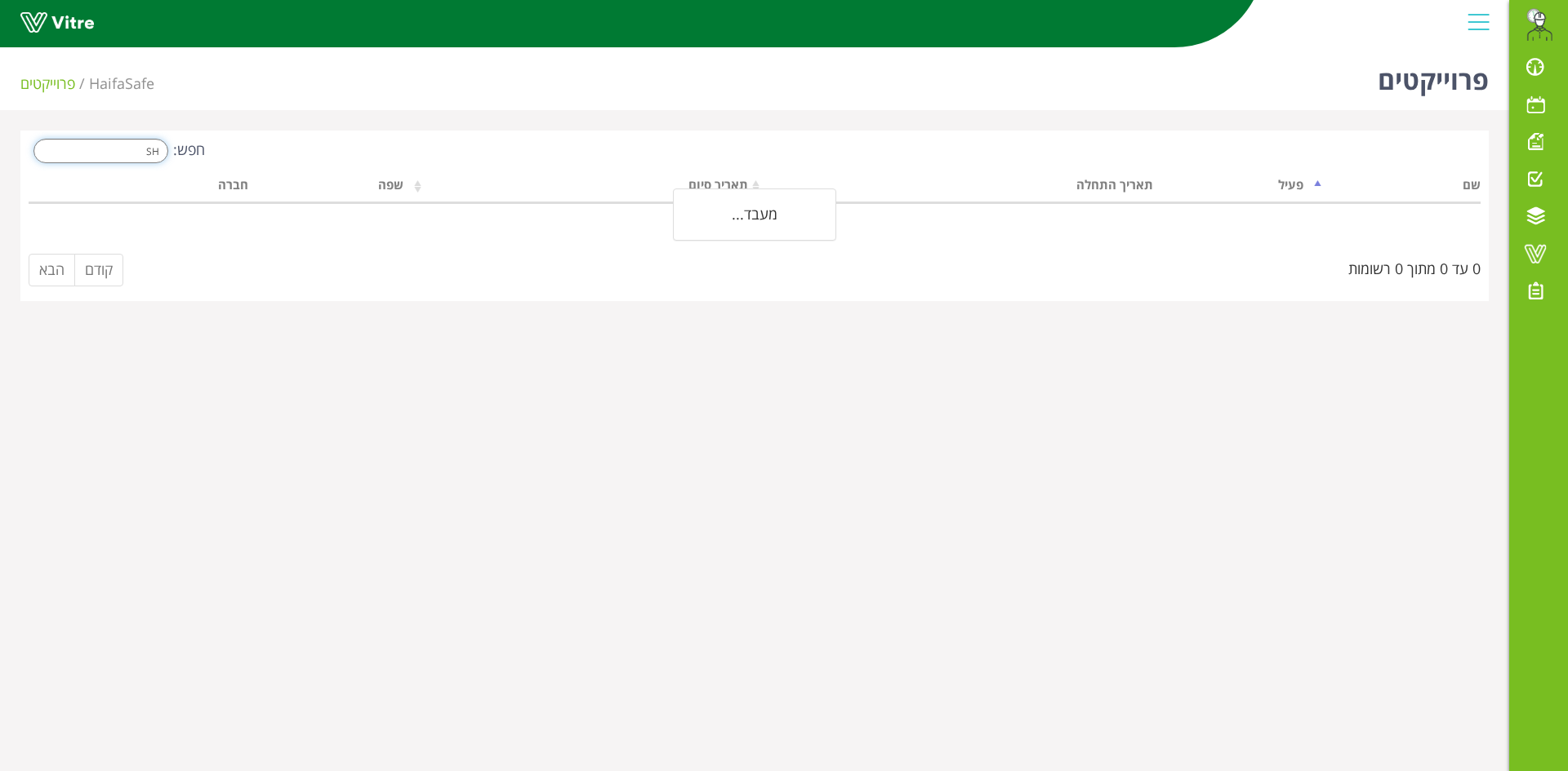
type input "S"
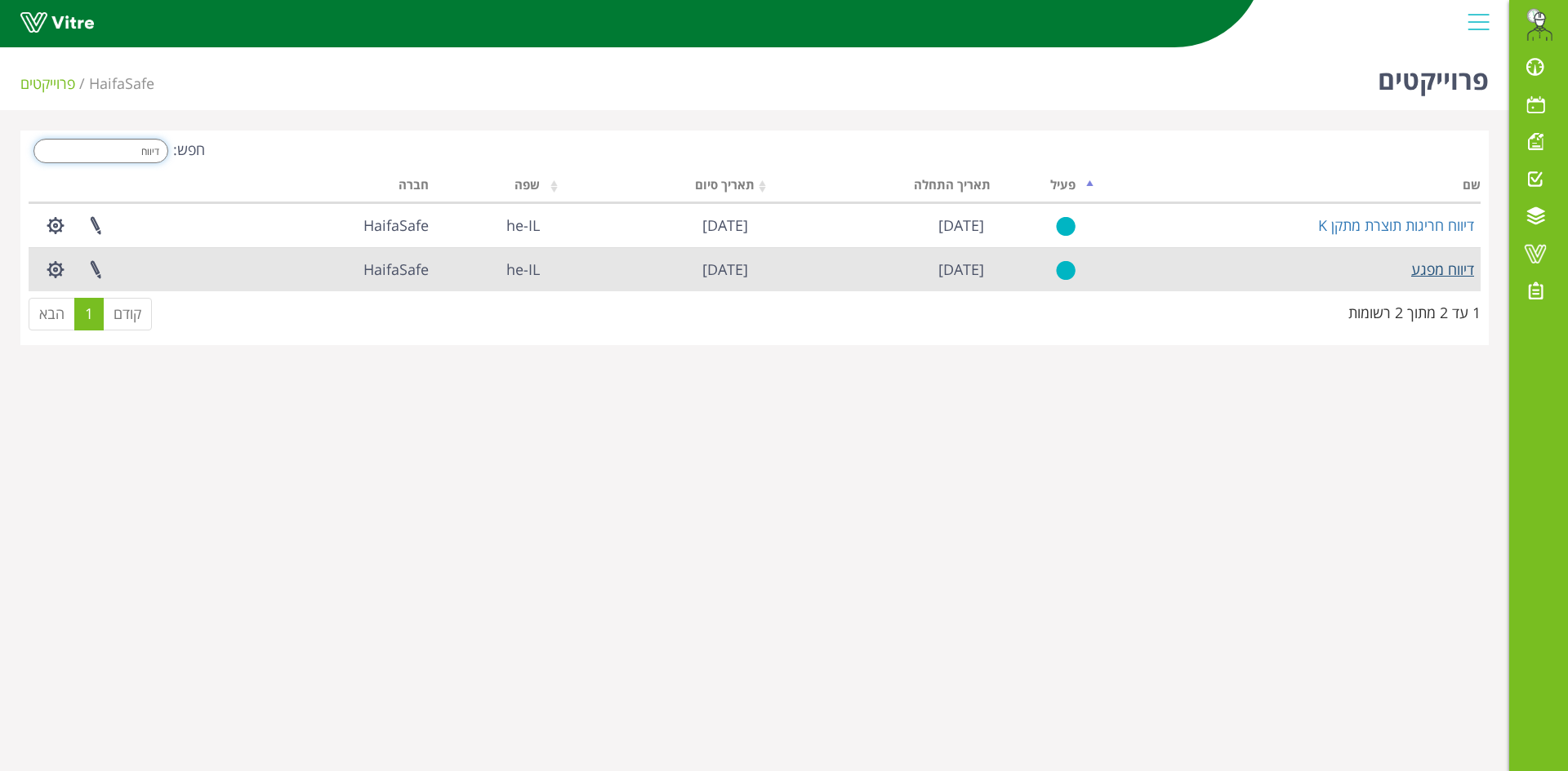
type input "דיווח"
click at [1451, 272] on link "דיווח מפגע" at bounding box center [1442, 270] width 63 height 19
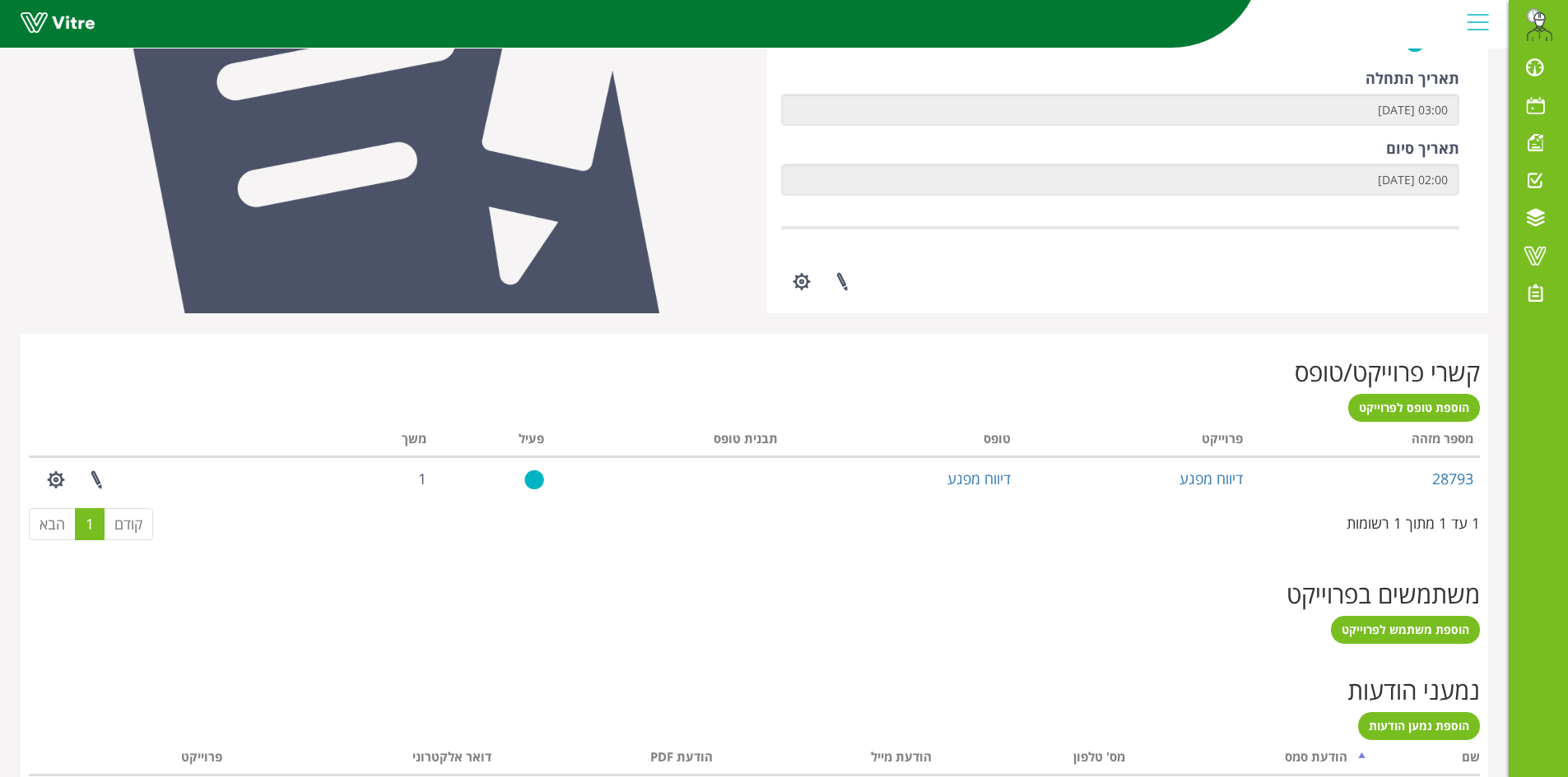
scroll to position [491, 0]
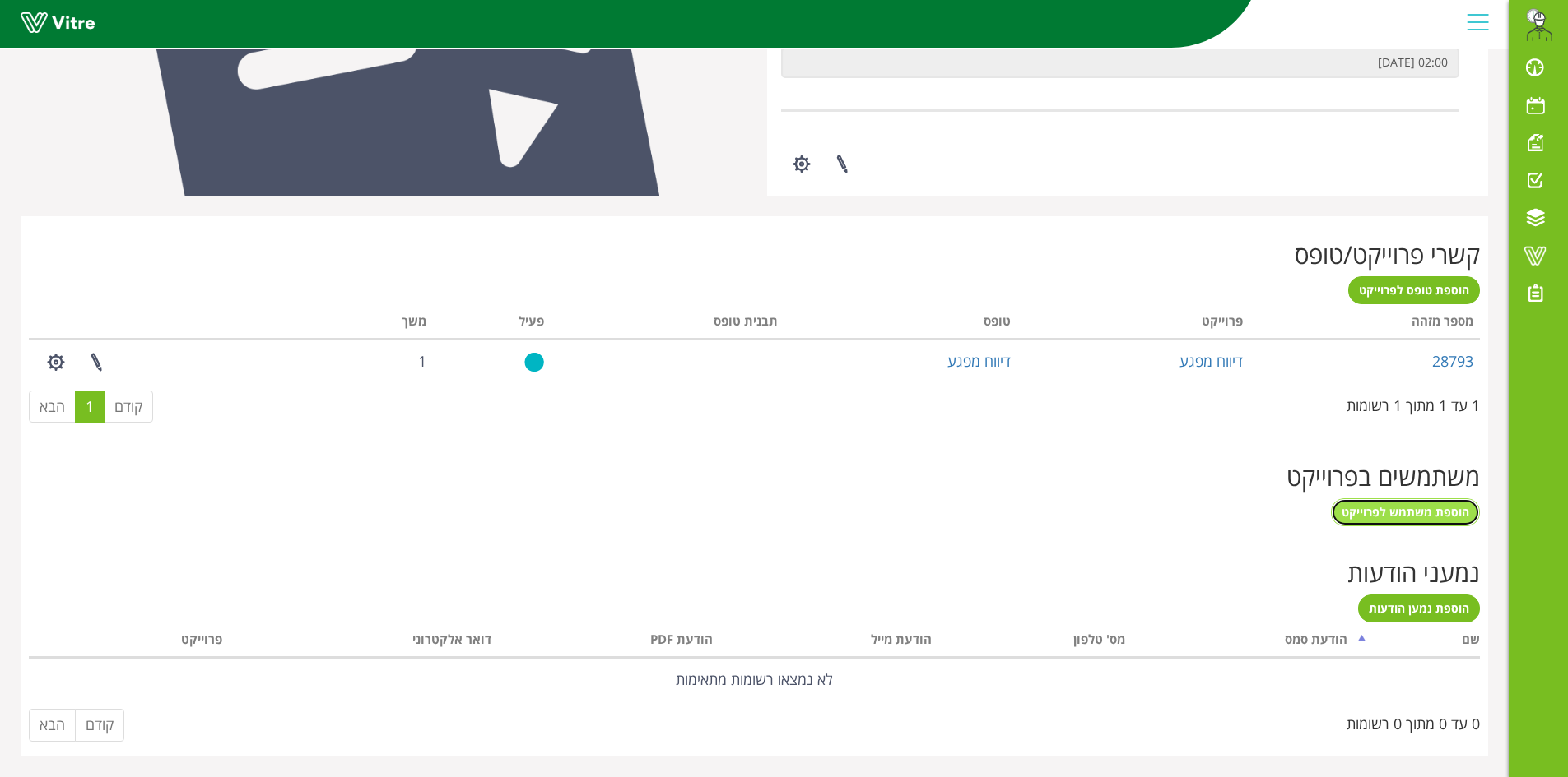
click at [1411, 510] on span "הוספת משתמש לפרוייקט" at bounding box center [1404, 512] width 128 height 16
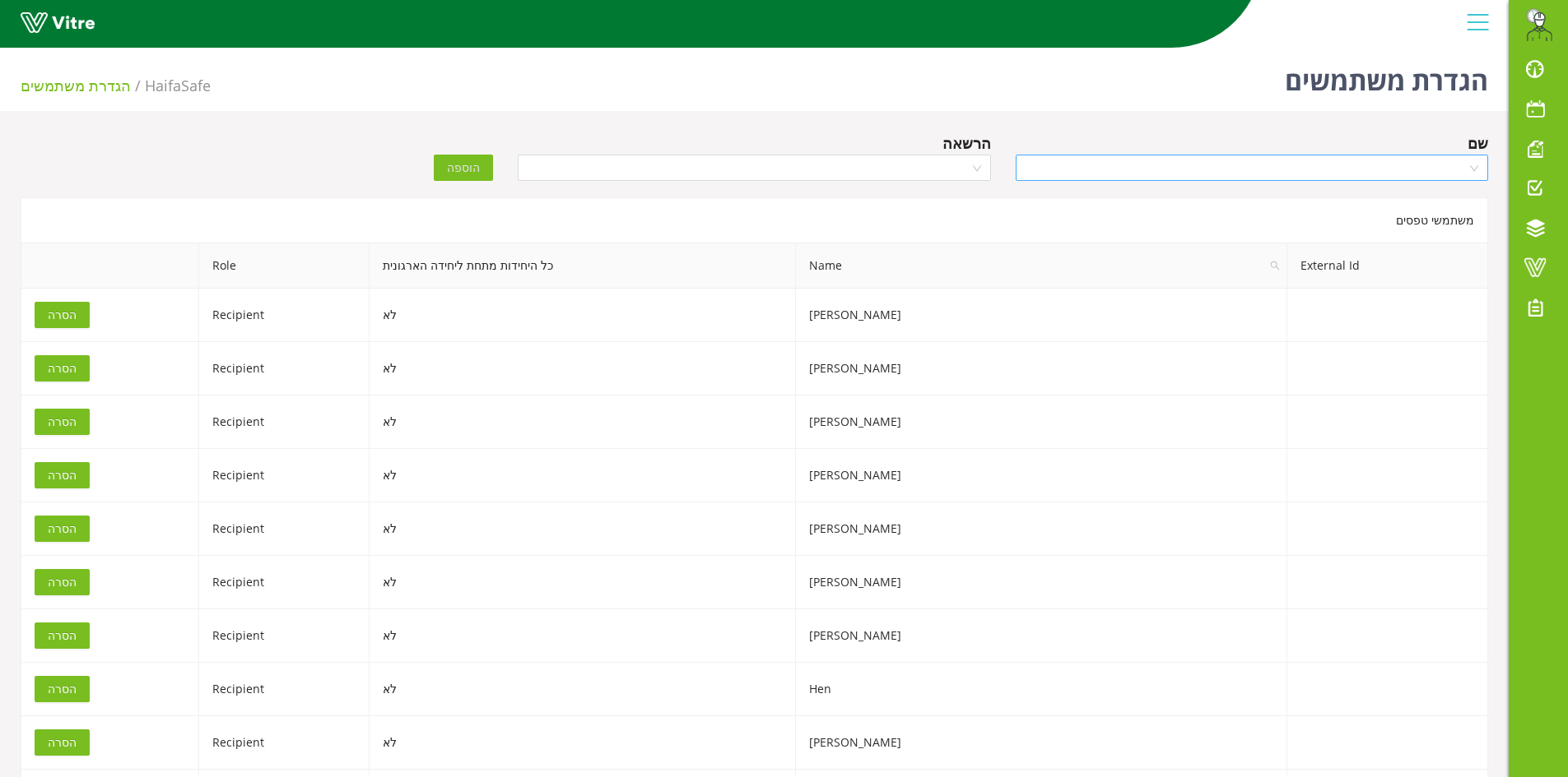
click at [1148, 178] on input "search" at bounding box center [1246, 168] width 441 height 25
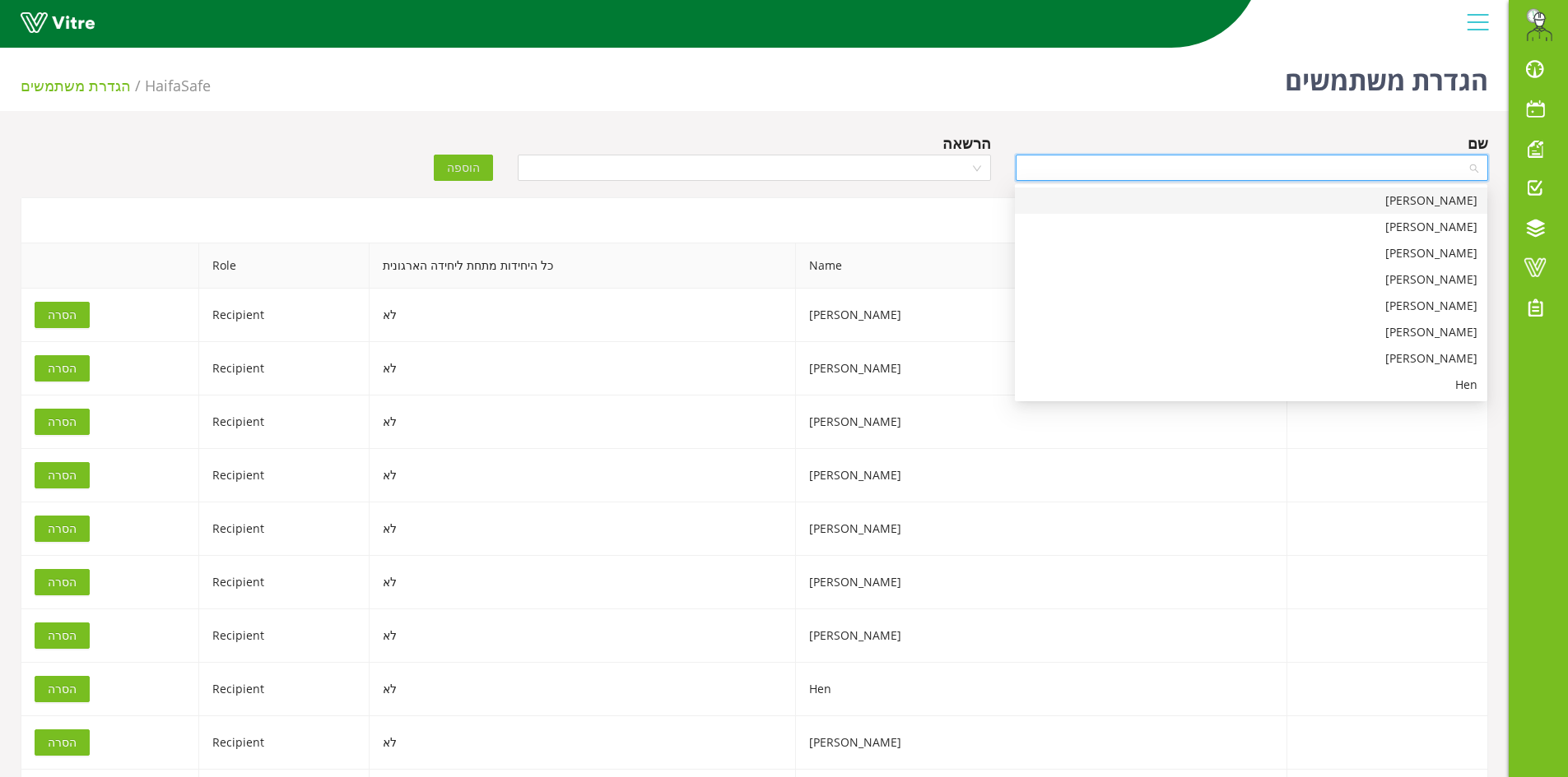
type input "ד"
type input "SAH"
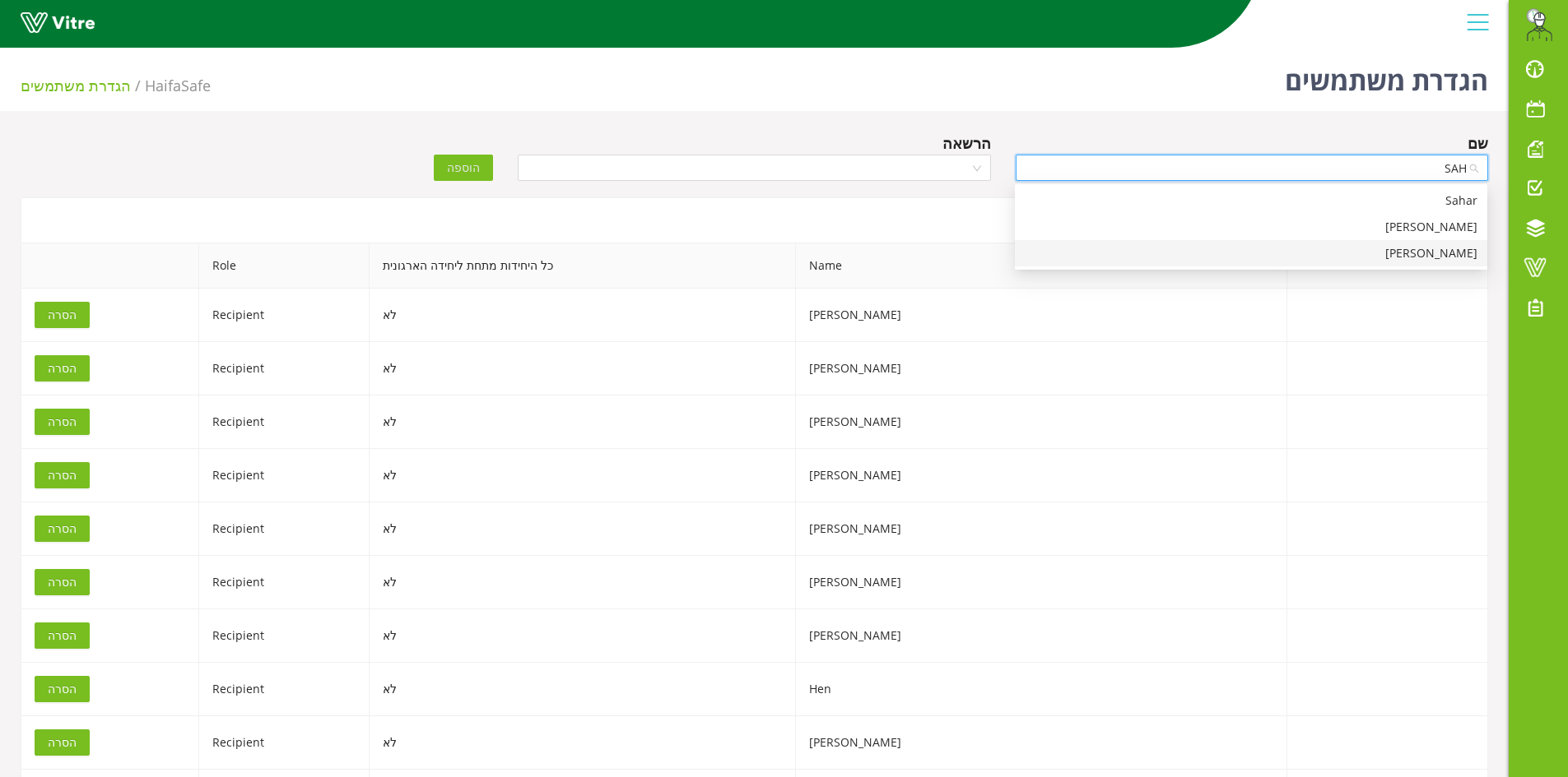
click at [1440, 251] on div "Sahar Cohen" at bounding box center [1251, 253] width 453 height 18
click at [940, 174] on input "search" at bounding box center [748, 168] width 441 height 25
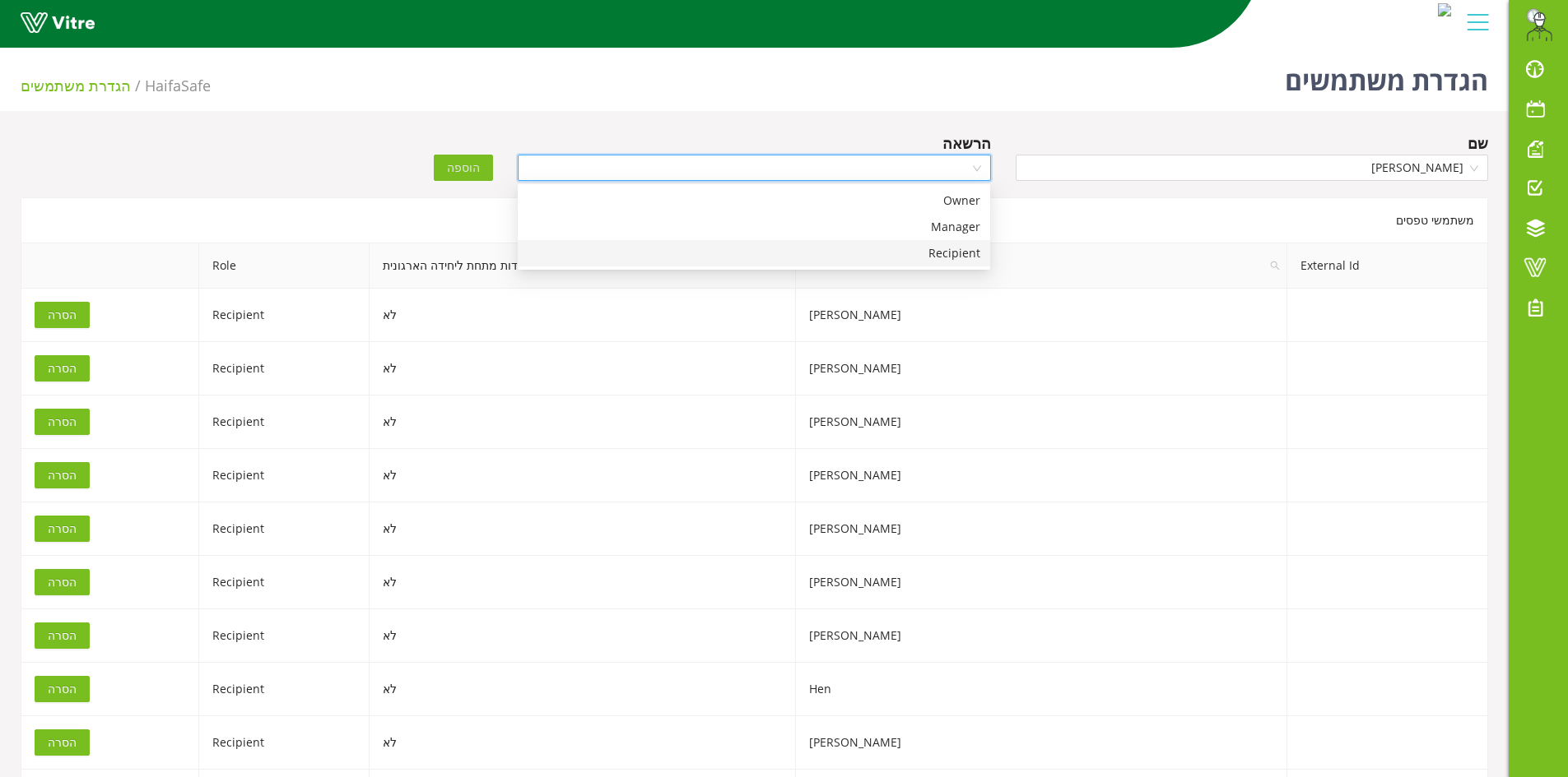
drag, startPoint x: 944, startPoint y: 259, endPoint x: 827, endPoint y: 233, distance: 119.9
click at [944, 259] on div "Recipient" at bounding box center [754, 253] width 453 height 18
click at [471, 156] on button "הוספה" at bounding box center [463, 168] width 59 height 26
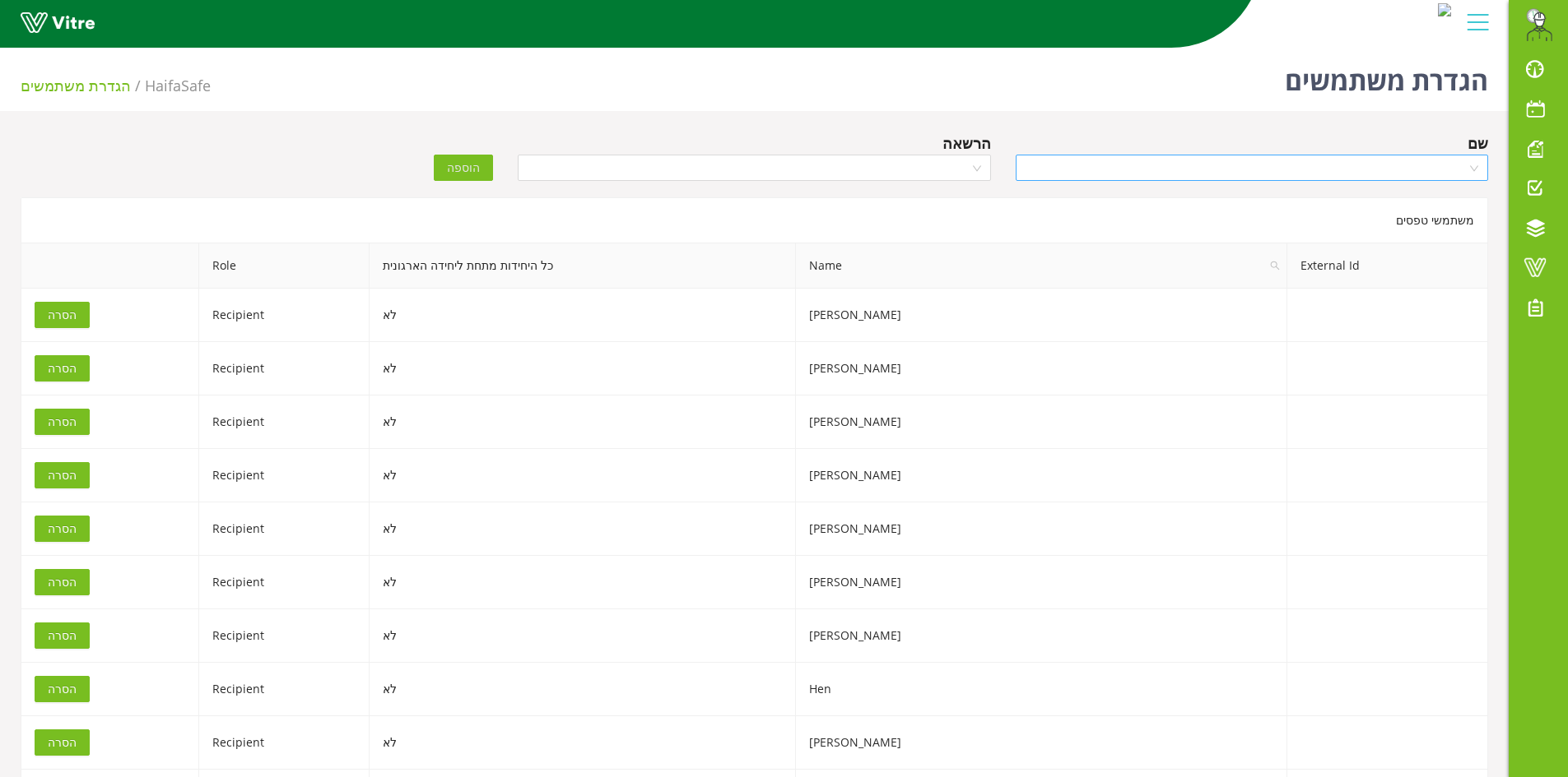
click at [1265, 167] on input "search" at bounding box center [1246, 168] width 441 height 25
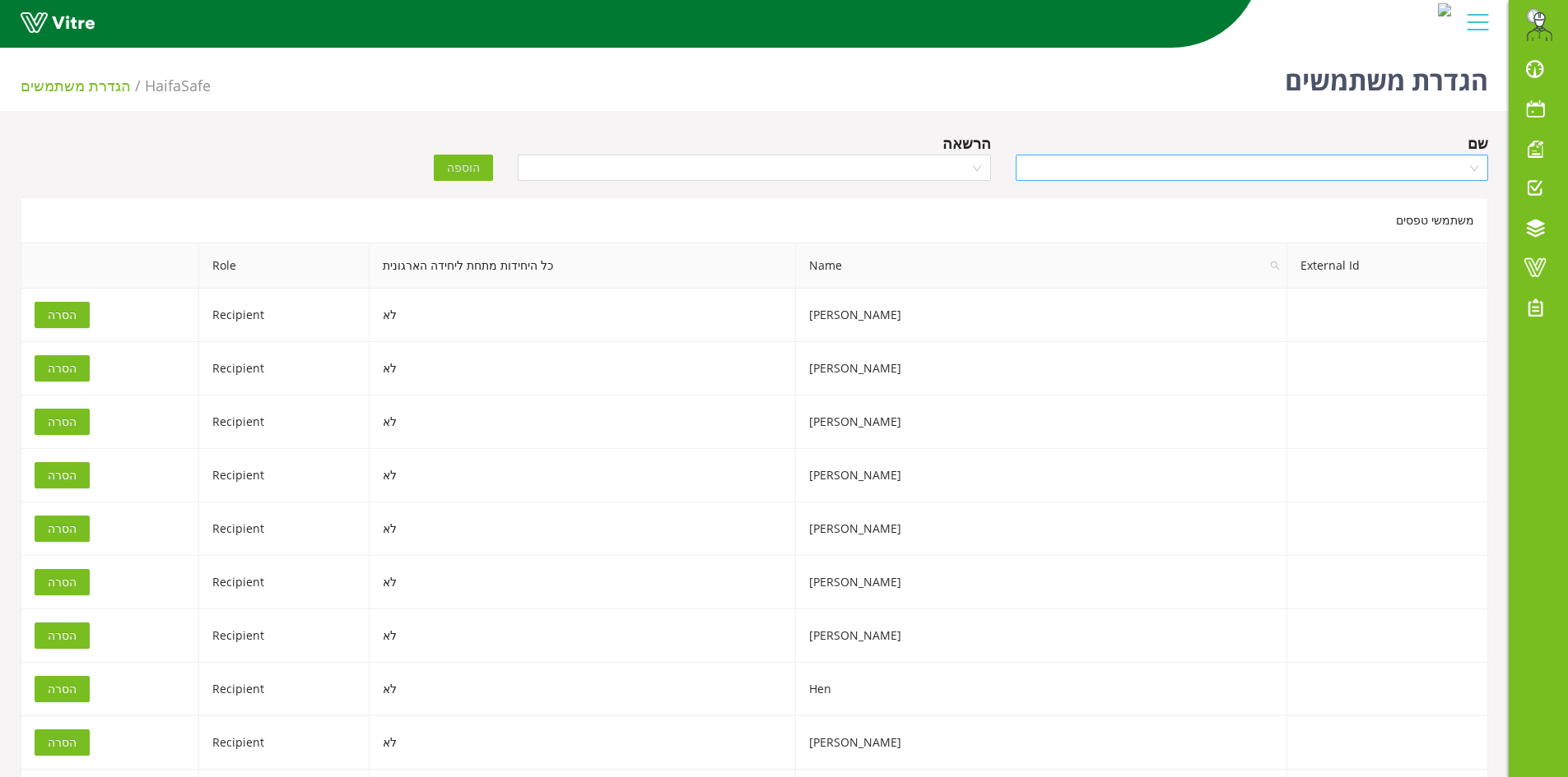
click at [1327, 163] on input "search" at bounding box center [1246, 168] width 441 height 25
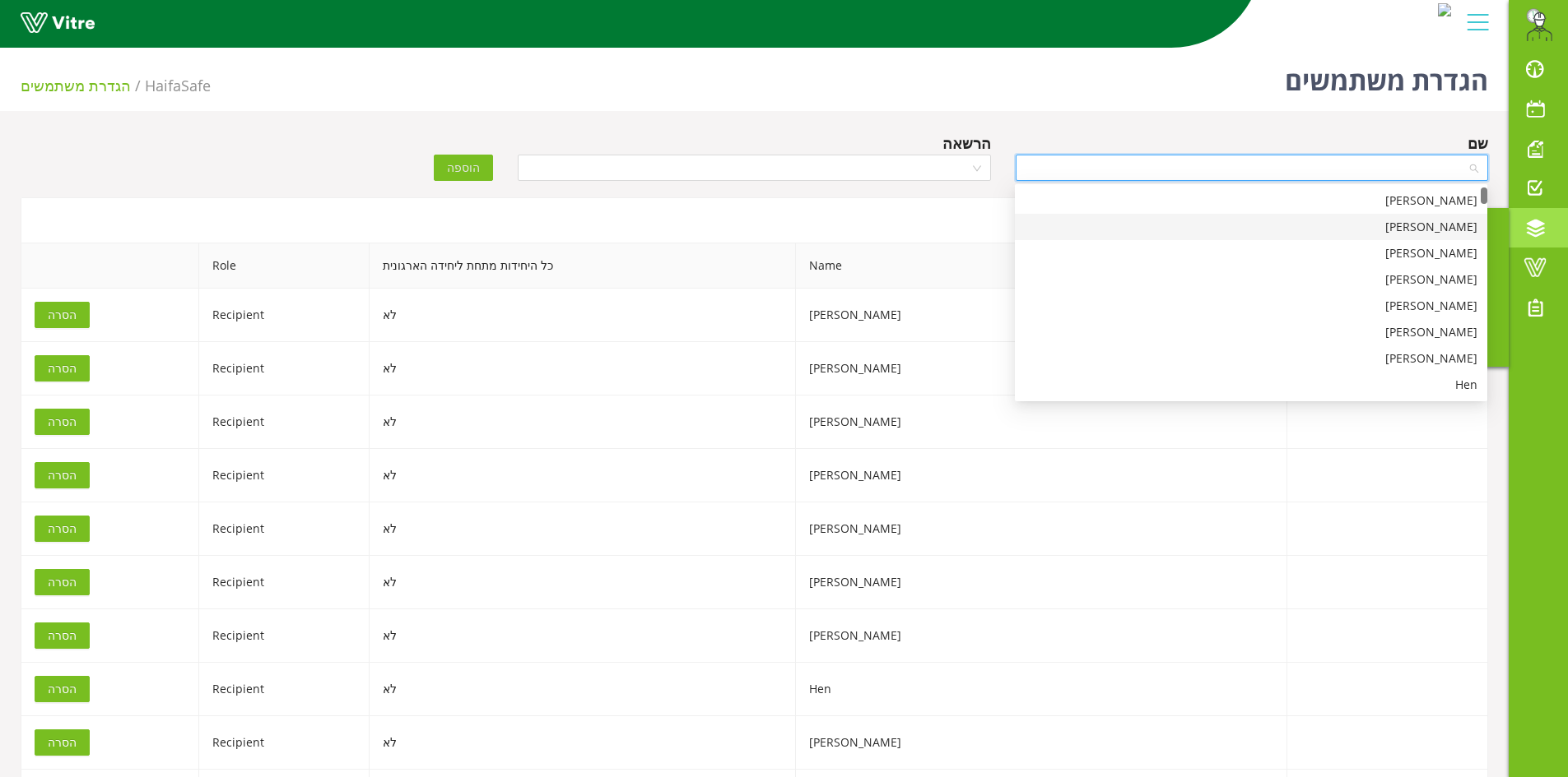
click at [1518, 229] on span at bounding box center [1535, 228] width 41 height 19
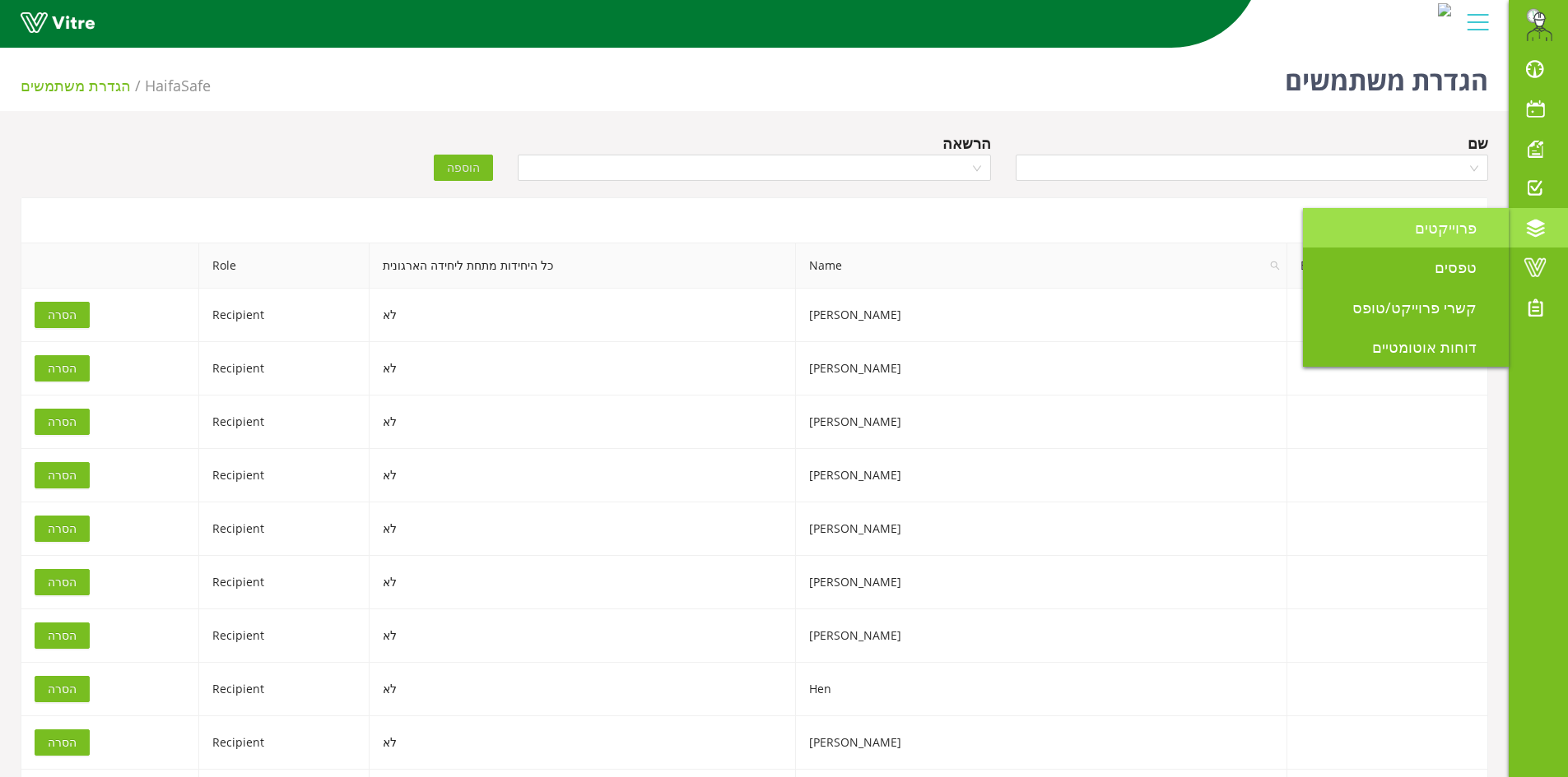
click at [1441, 229] on span "פרוייקטים" at bounding box center [1455, 228] width 82 height 19
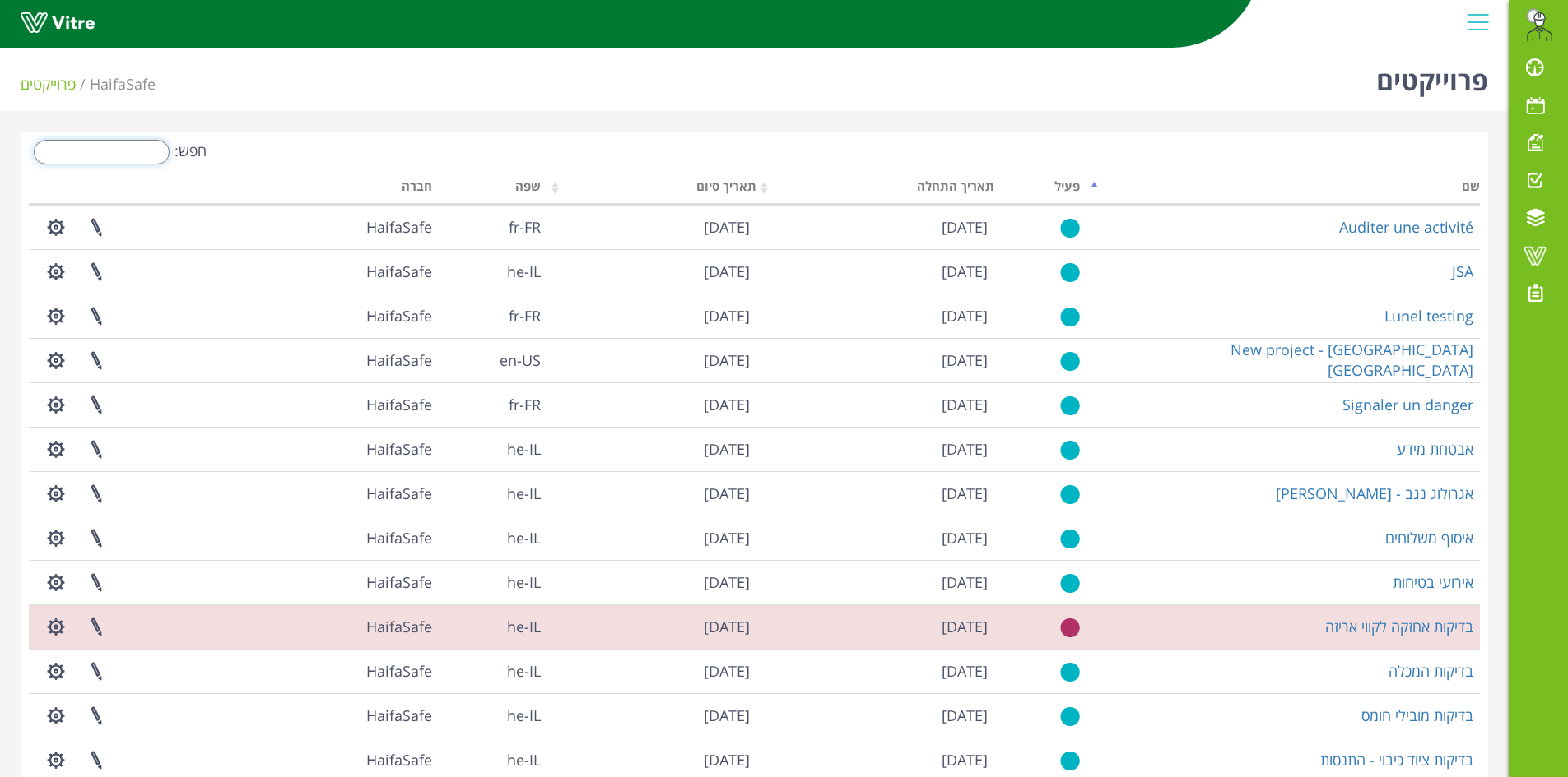
click at [87, 149] on input "חפש:" at bounding box center [101, 152] width 135 height 25
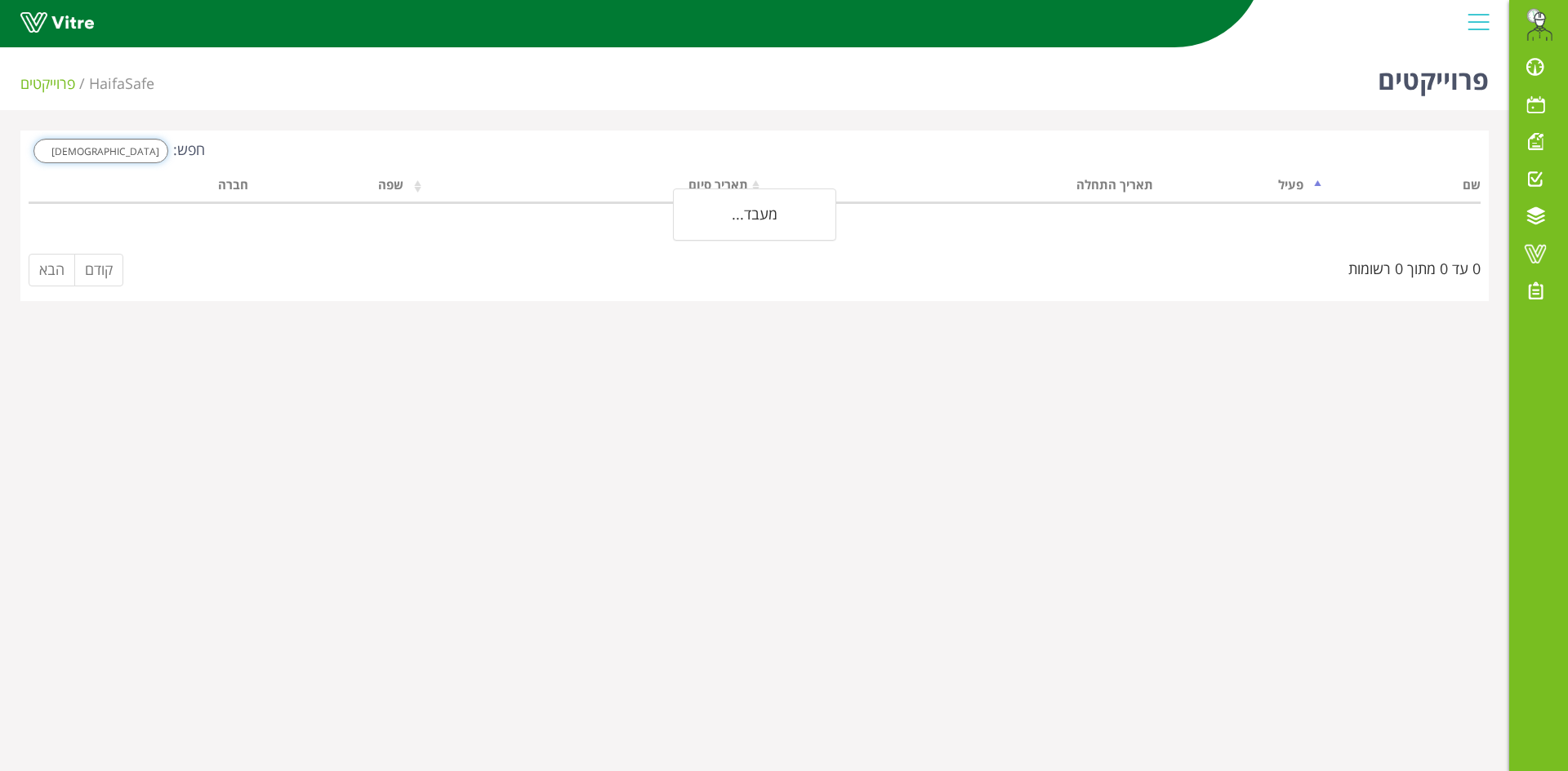
type input "ך"
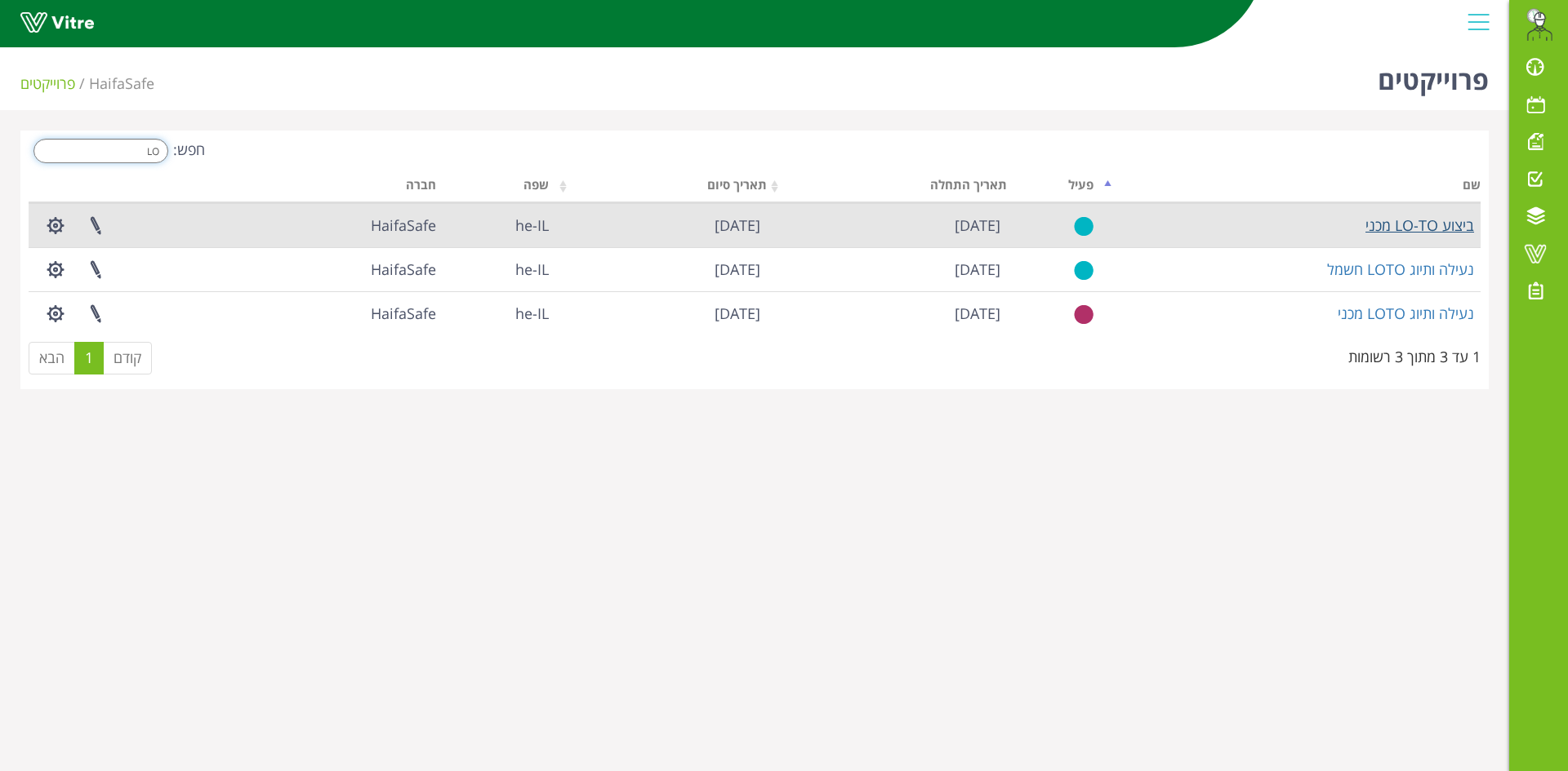
type input "LO"
click at [1412, 220] on link "ביצוע LO-TO מכני" at bounding box center [1420, 225] width 108 height 19
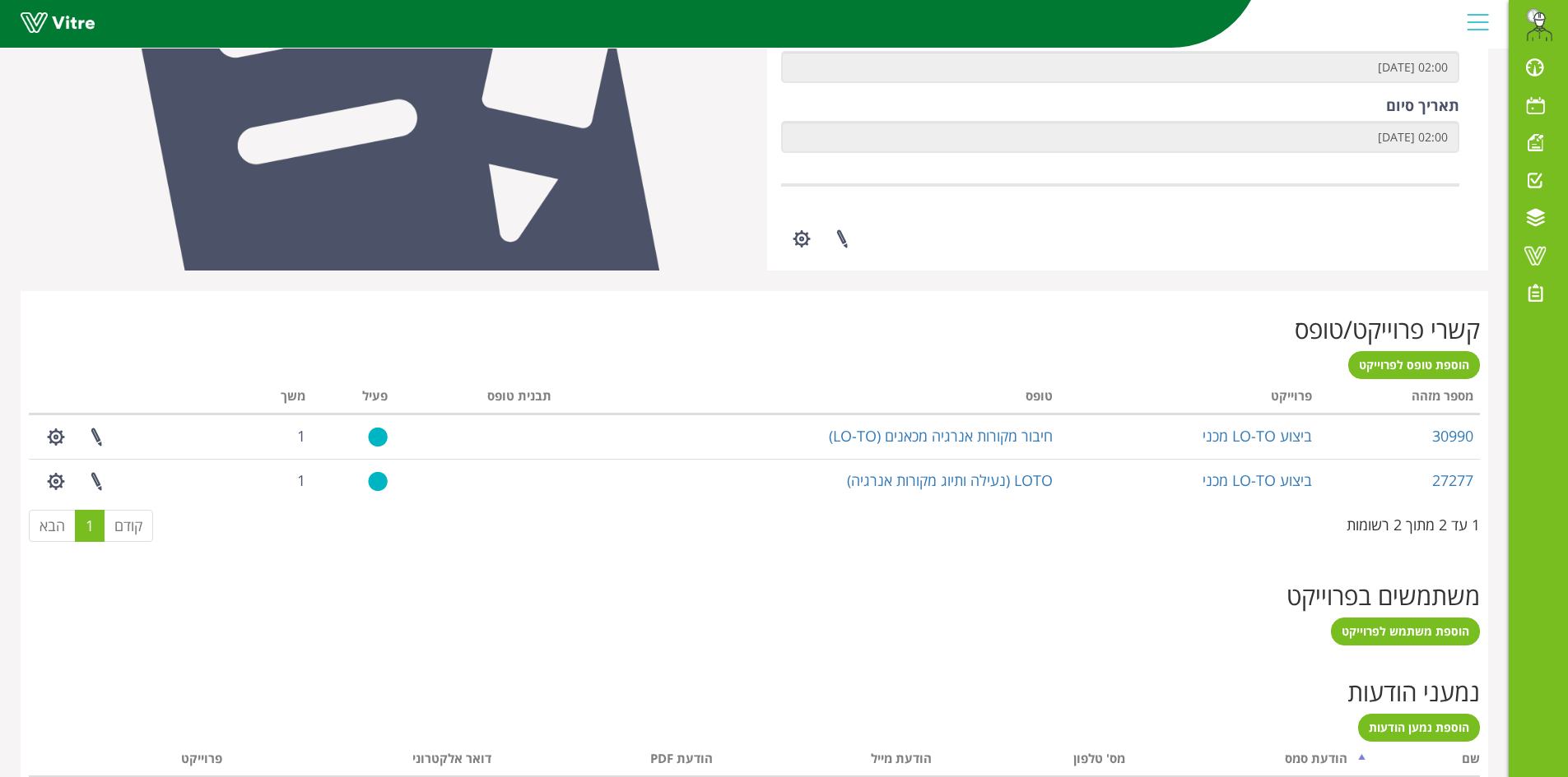
scroll to position [535, 0]
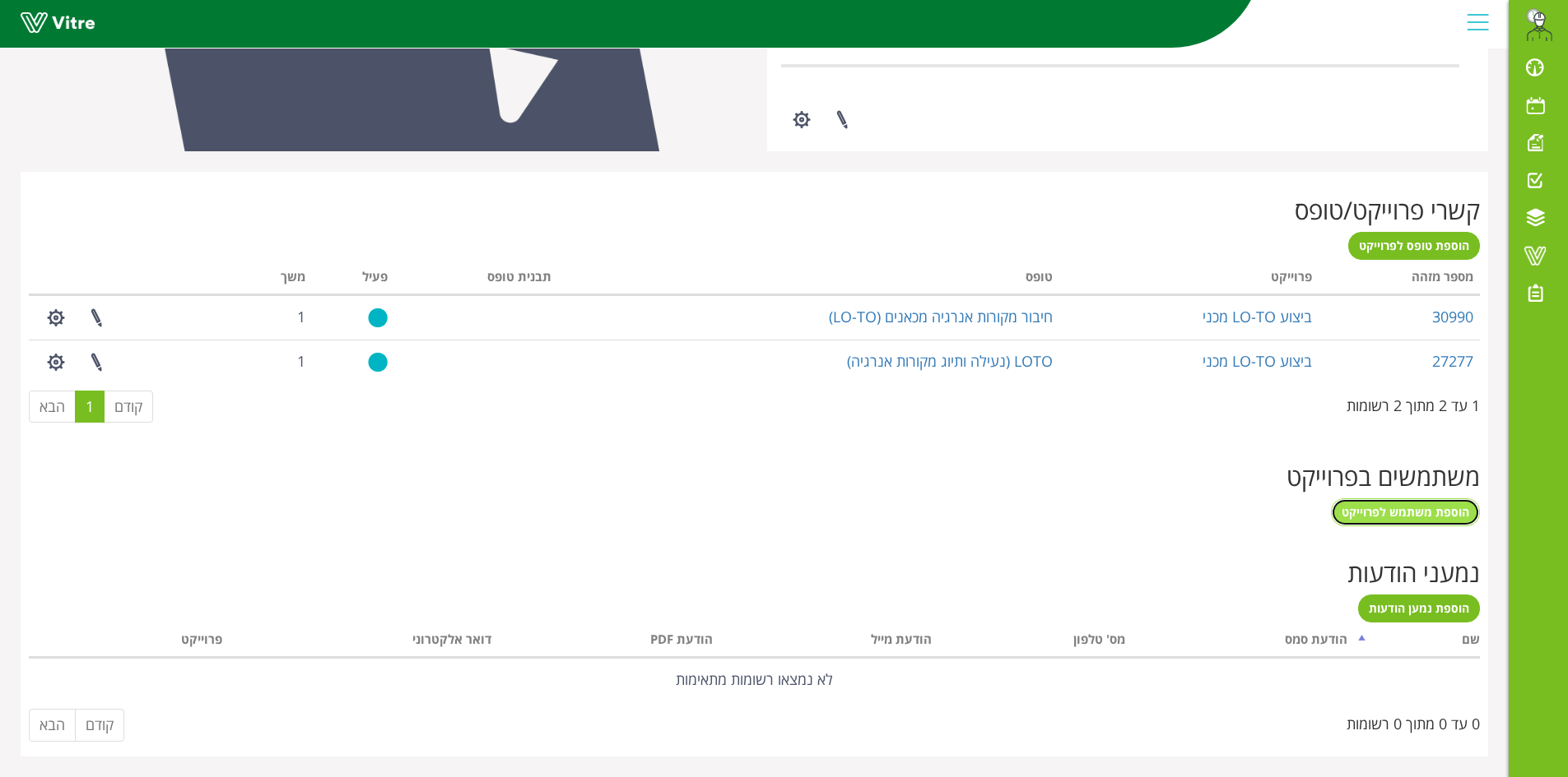
click at [1395, 517] on span "הוספת משתמש לפרוייקט" at bounding box center [1404, 512] width 128 height 16
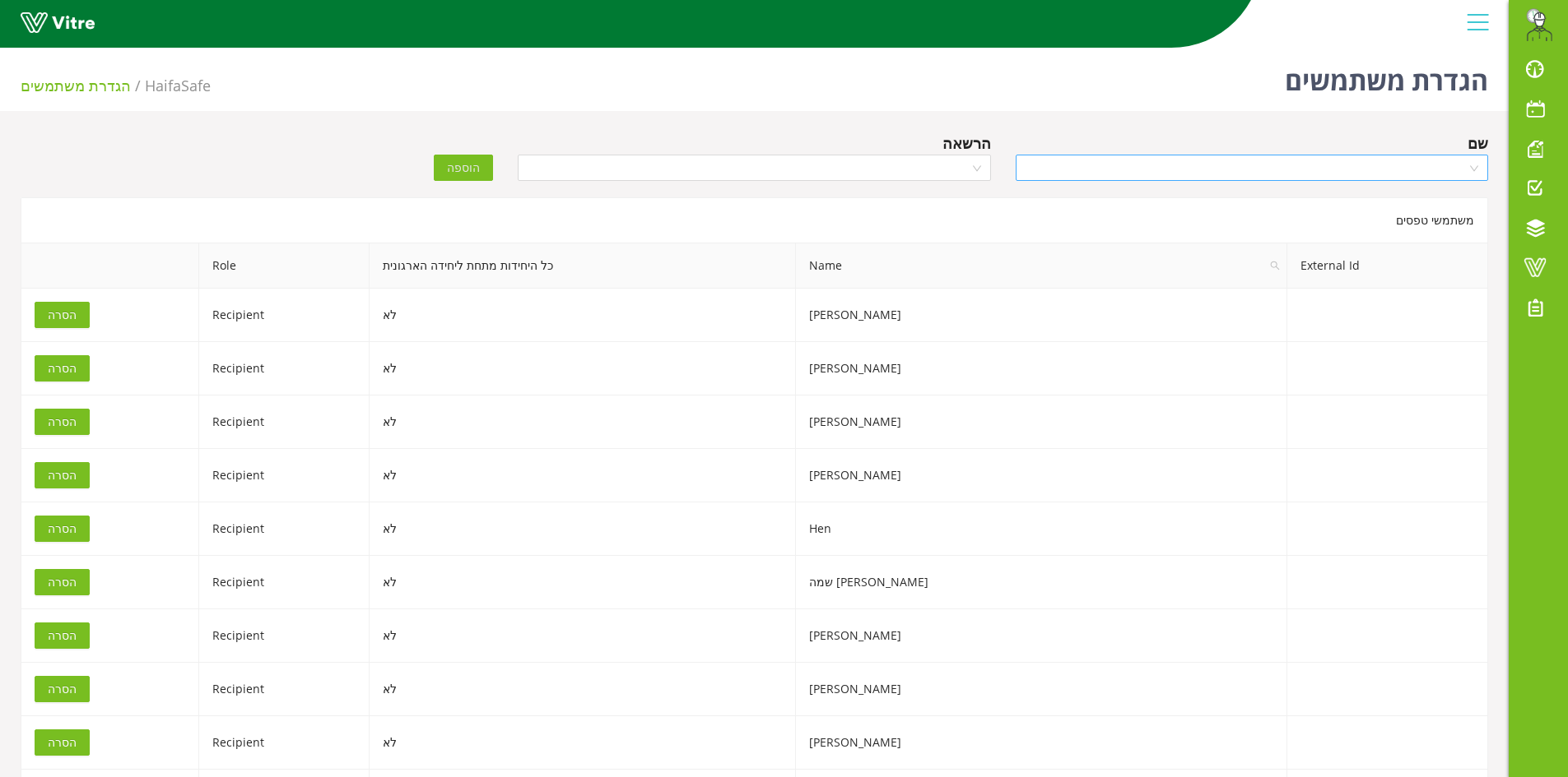
click at [1150, 169] on input "search" at bounding box center [1246, 168] width 441 height 25
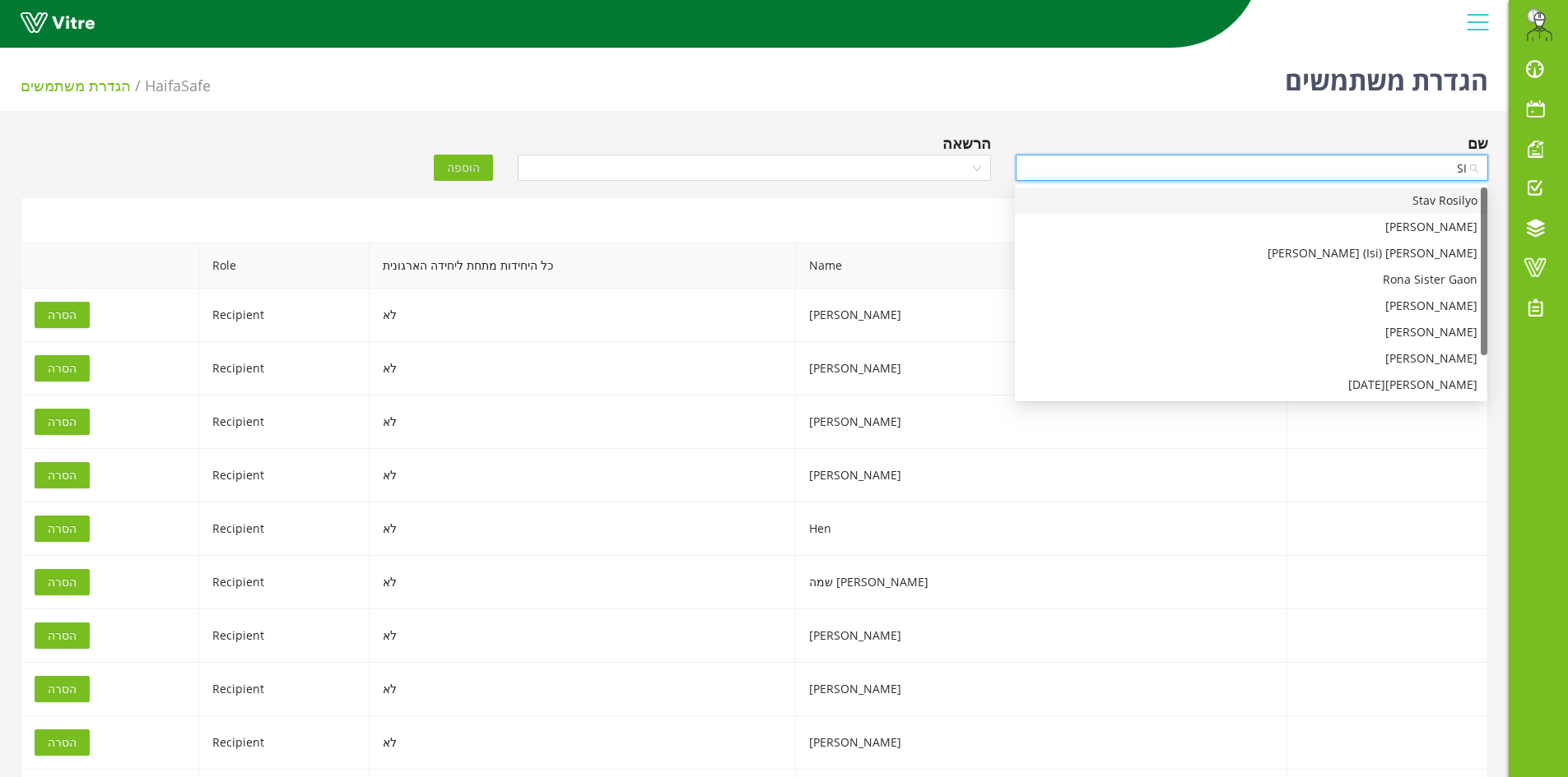
type input "S"
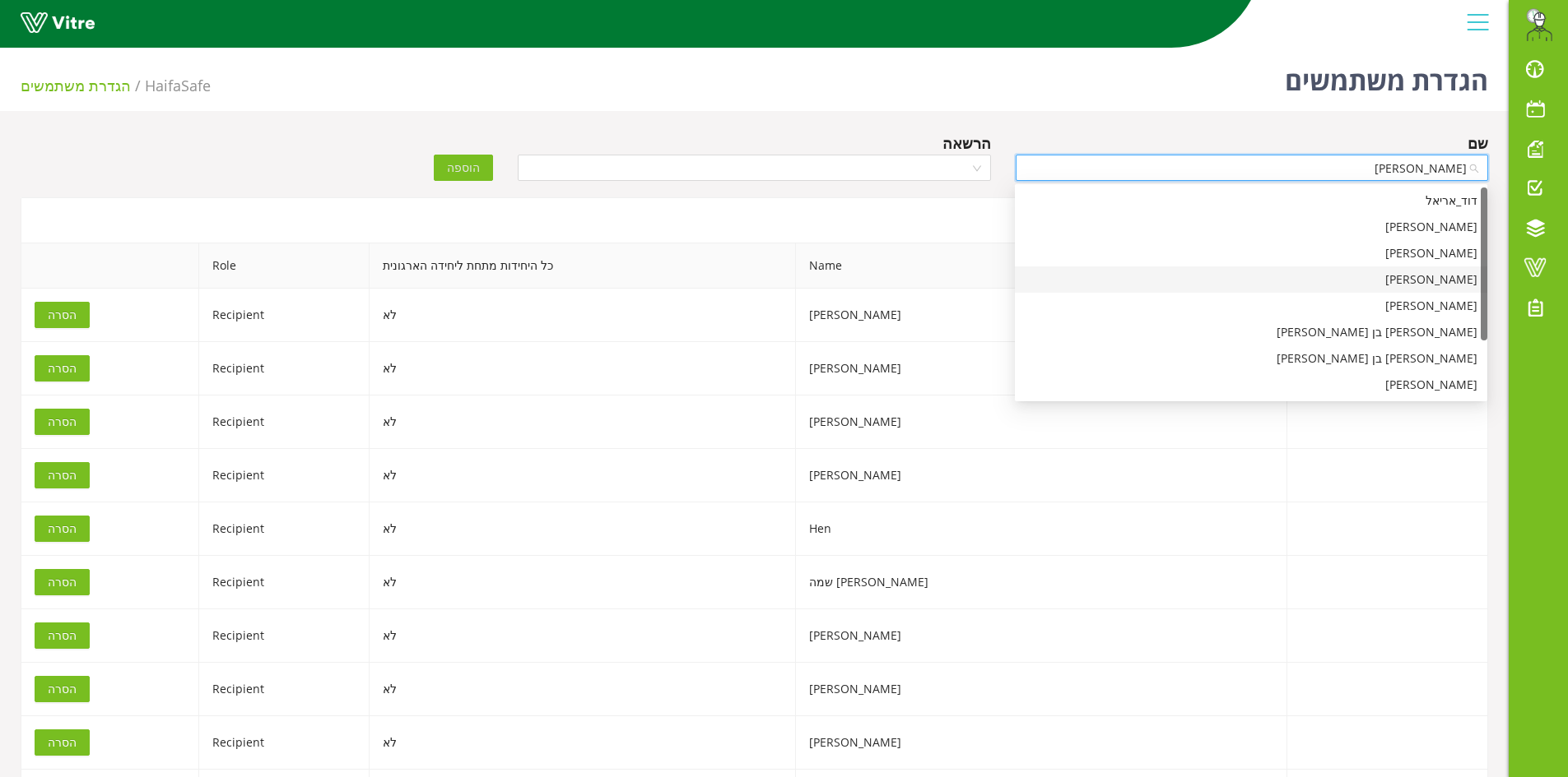
type input "[PERSON_NAME]"
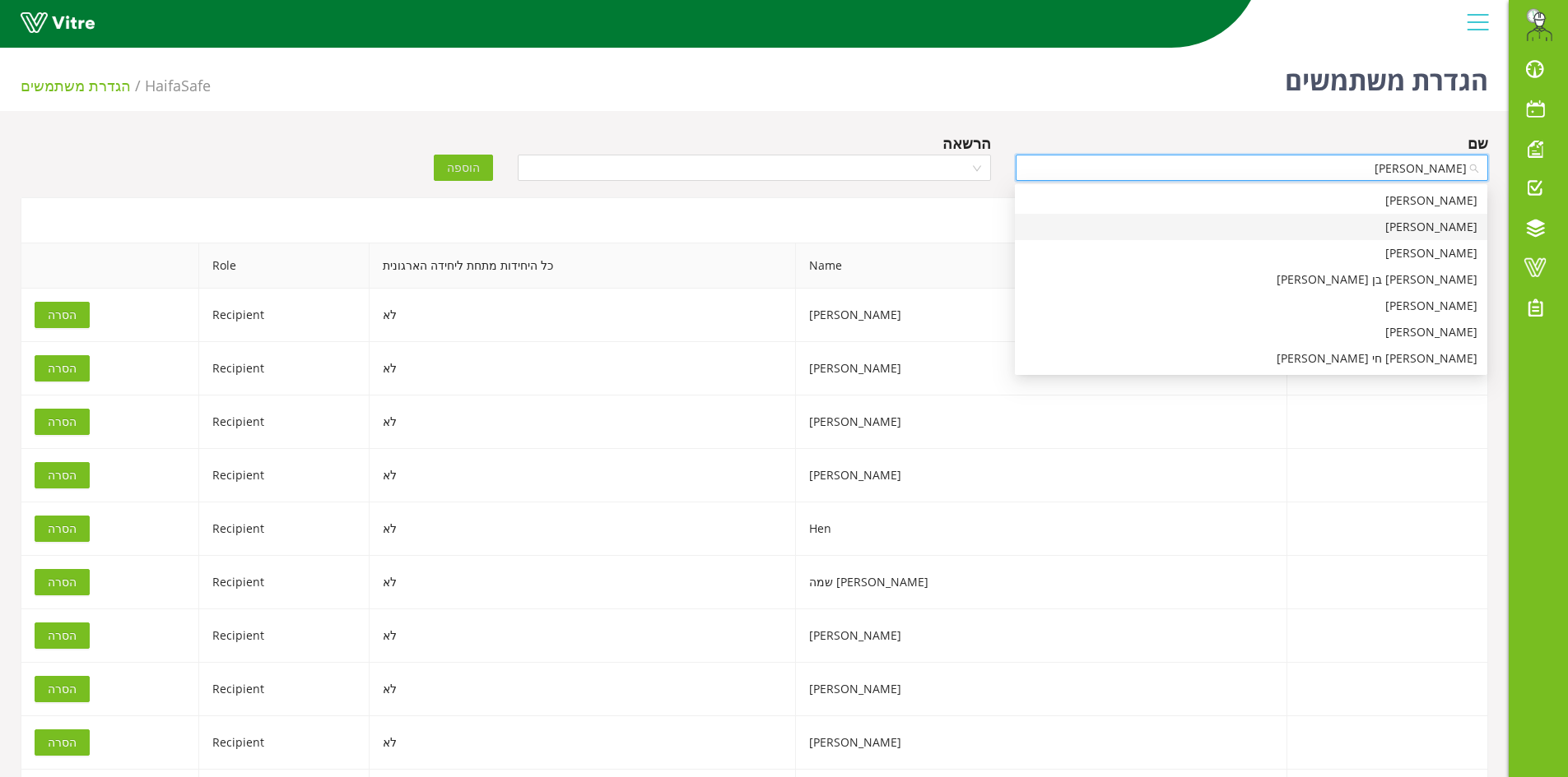
click at [1446, 229] on div "[PERSON_NAME]" at bounding box center [1251, 227] width 453 height 18
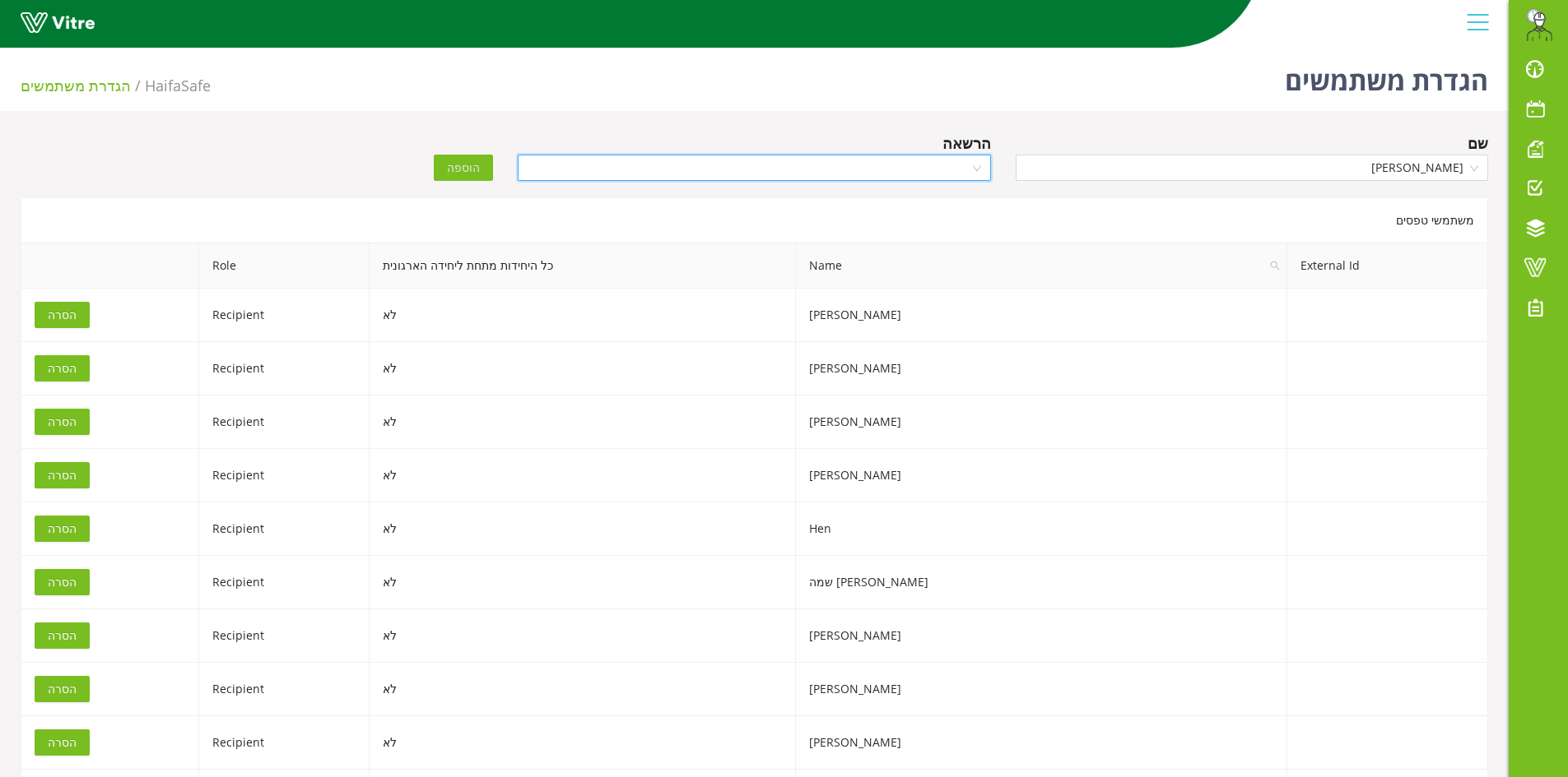
click at [931, 168] on input "search" at bounding box center [748, 168] width 441 height 25
click at [956, 257] on div "Recipient" at bounding box center [754, 253] width 453 height 18
click at [468, 172] on span "הוספה" at bounding box center [463, 168] width 33 height 18
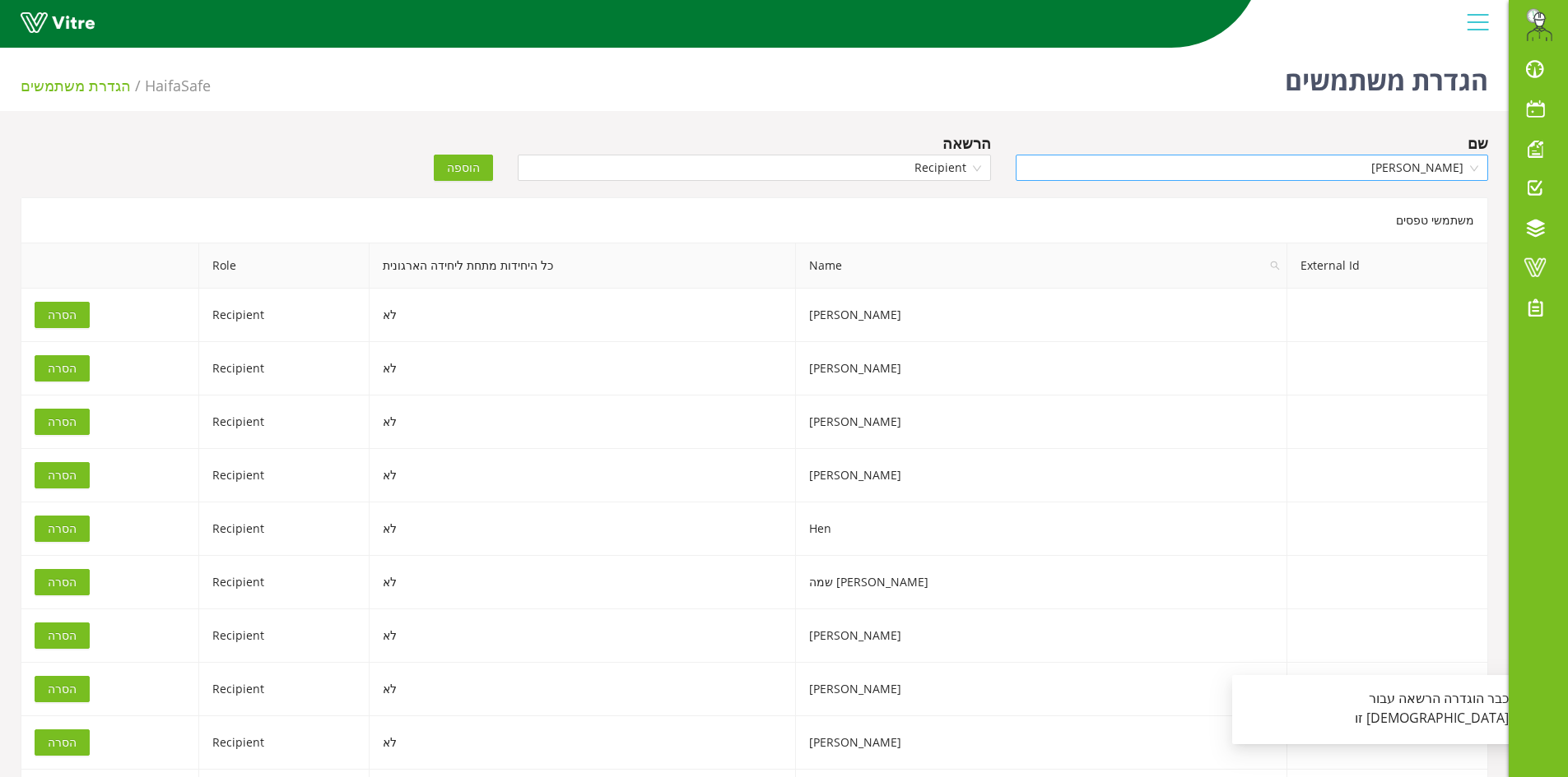
click at [1325, 160] on span "[PERSON_NAME]" at bounding box center [1251, 168] width 453 height 25
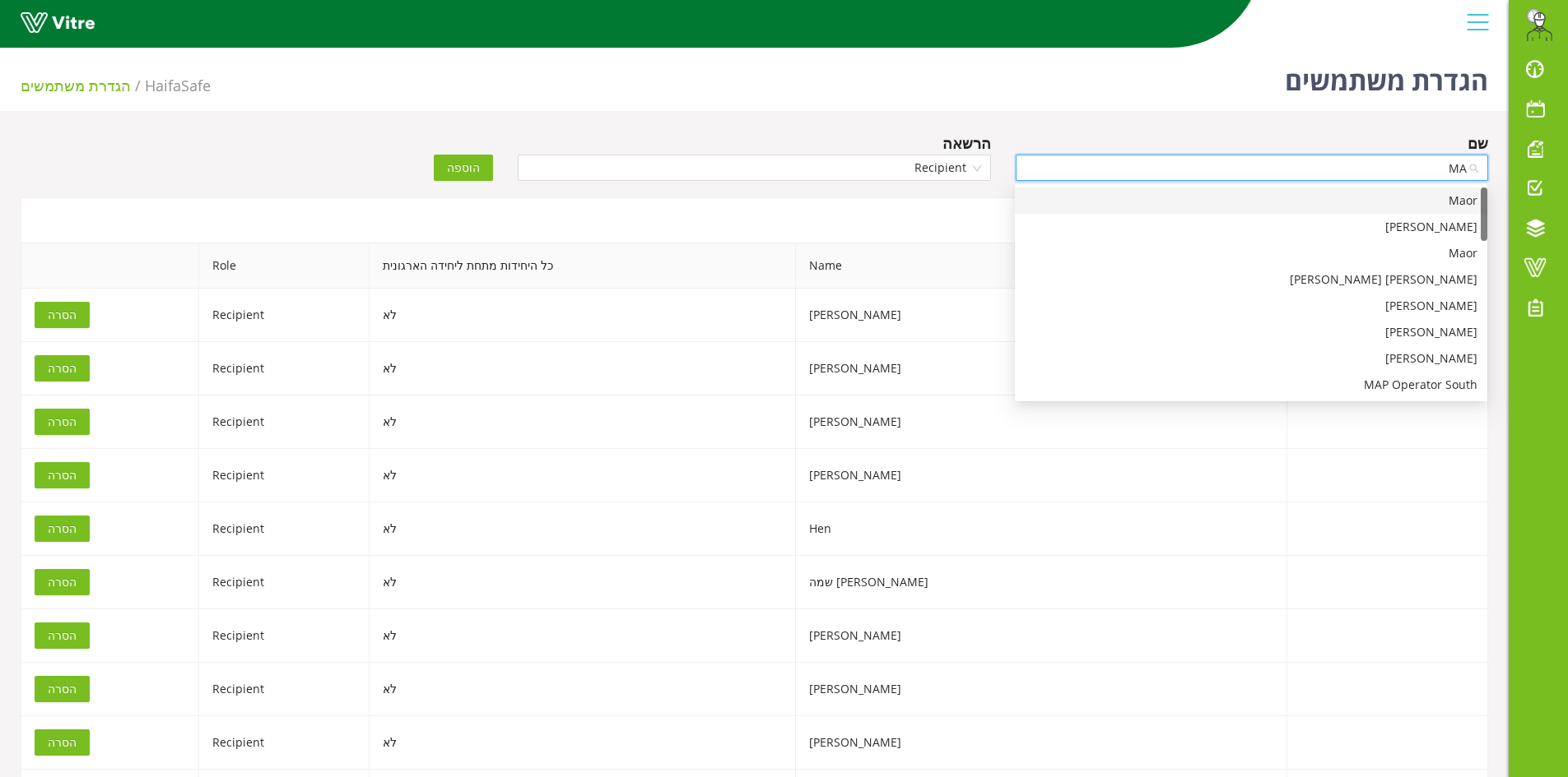
type input "MAX"
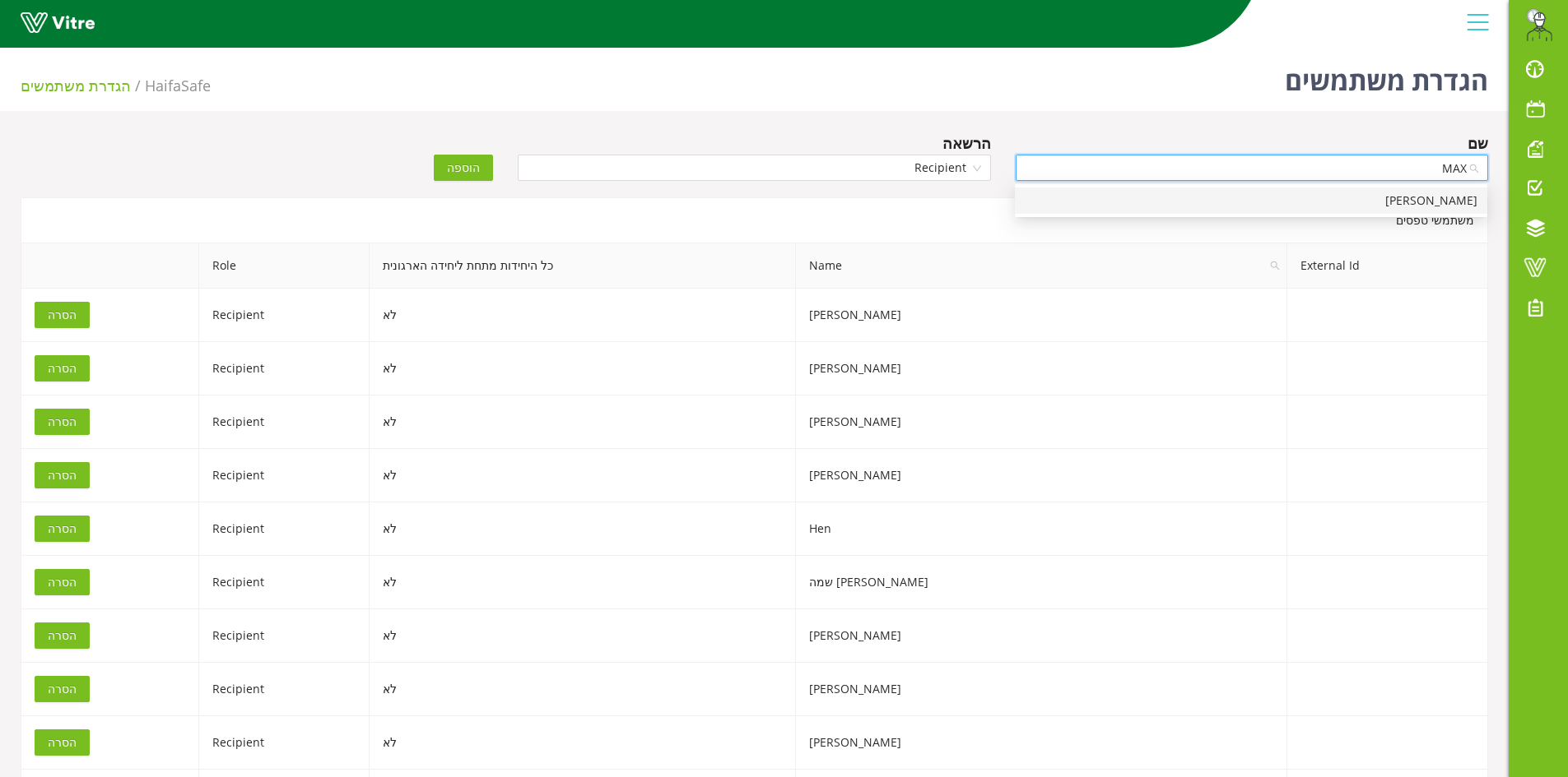
click at [1361, 207] on div "[PERSON_NAME]" at bounding box center [1251, 200] width 453 height 18
click at [644, 170] on span "Recipient" at bounding box center [754, 168] width 453 height 25
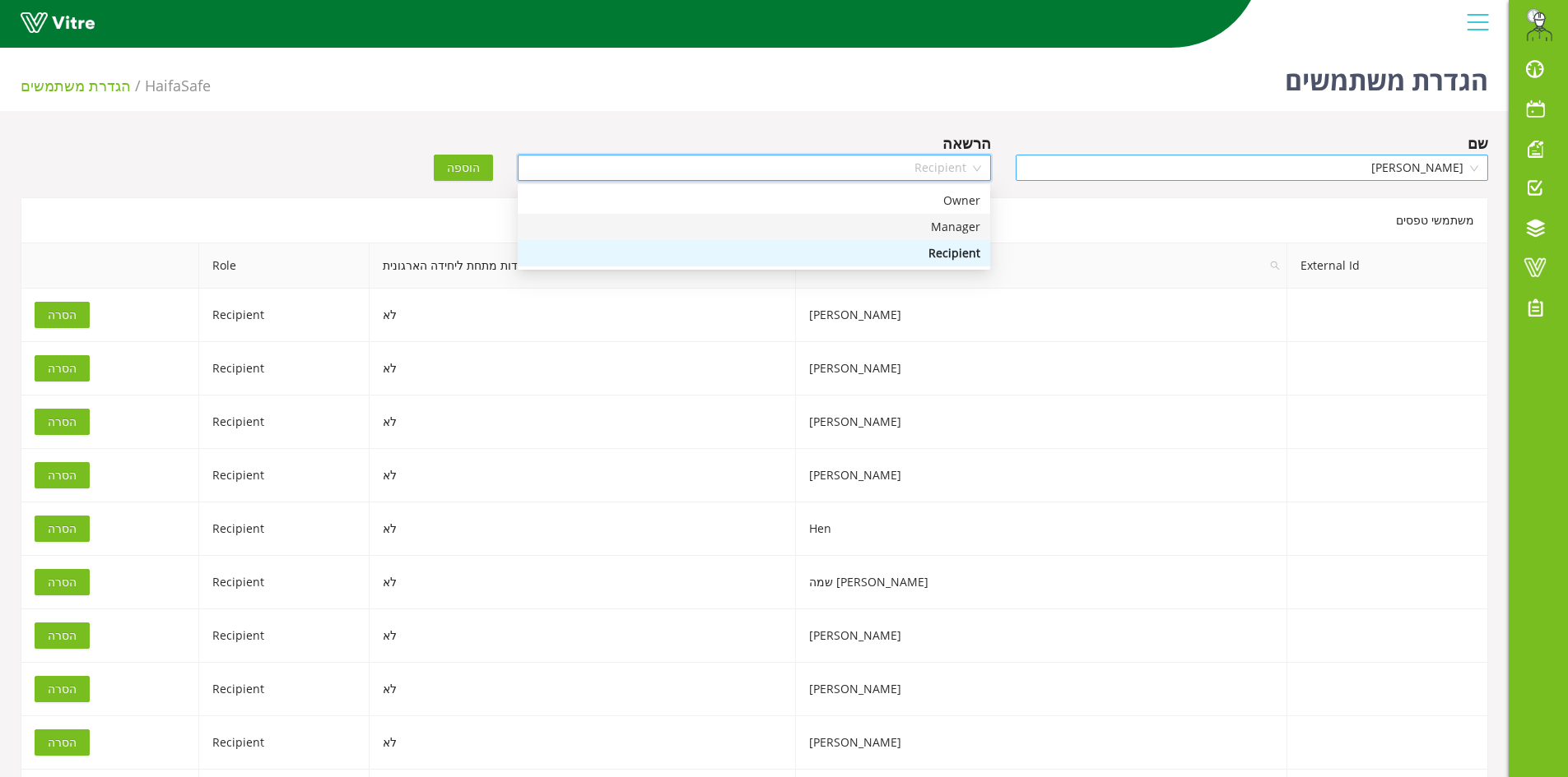
drag, startPoint x: 930, startPoint y: 234, endPoint x: 903, endPoint y: 221, distance: 30.0
click at [928, 232] on div "Manager" at bounding box center [754, 227] width 453 height 18
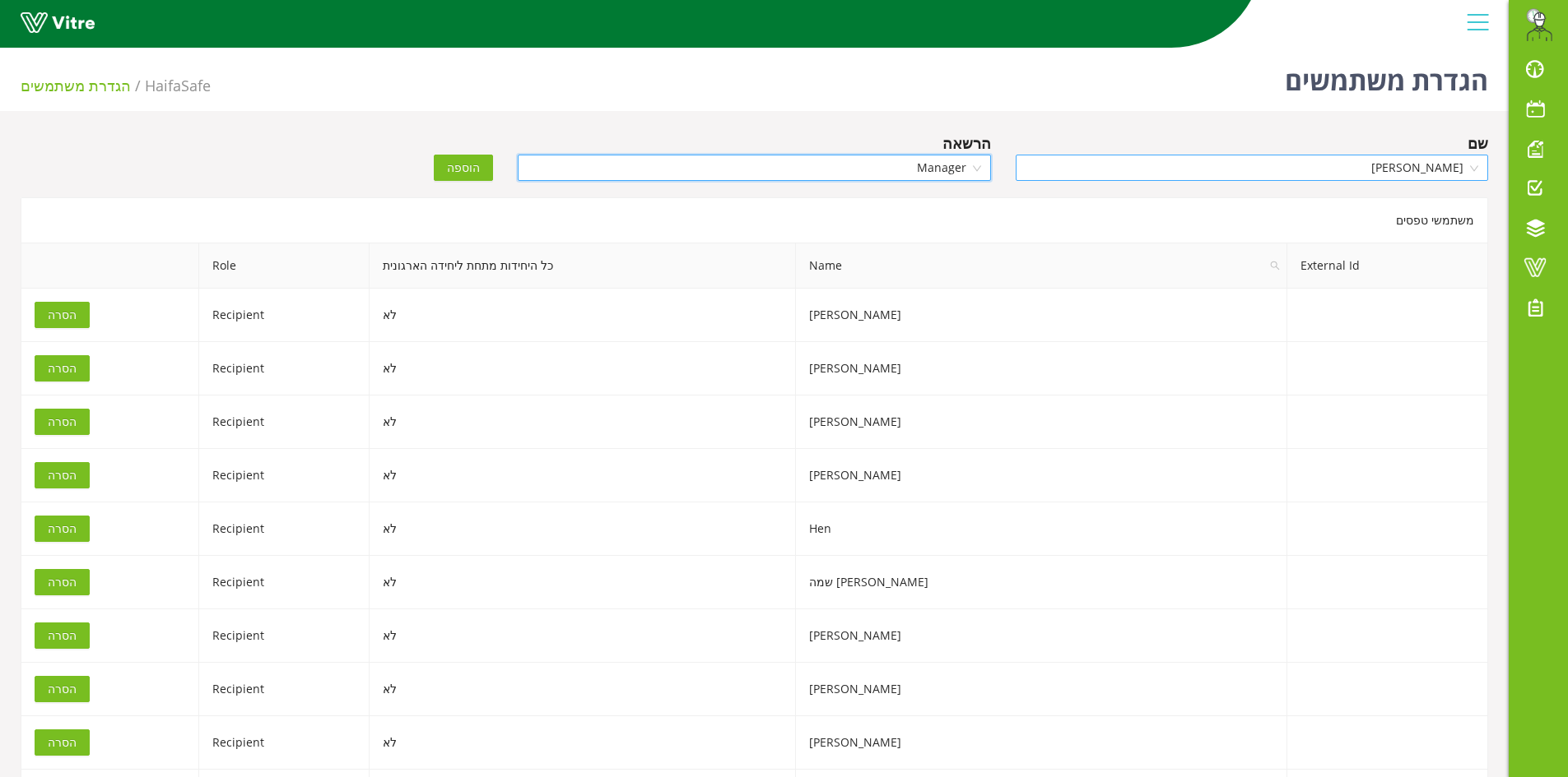
click at [470, 173] on span "הוספה" at bounding box center [463, 168] width 33 height 18
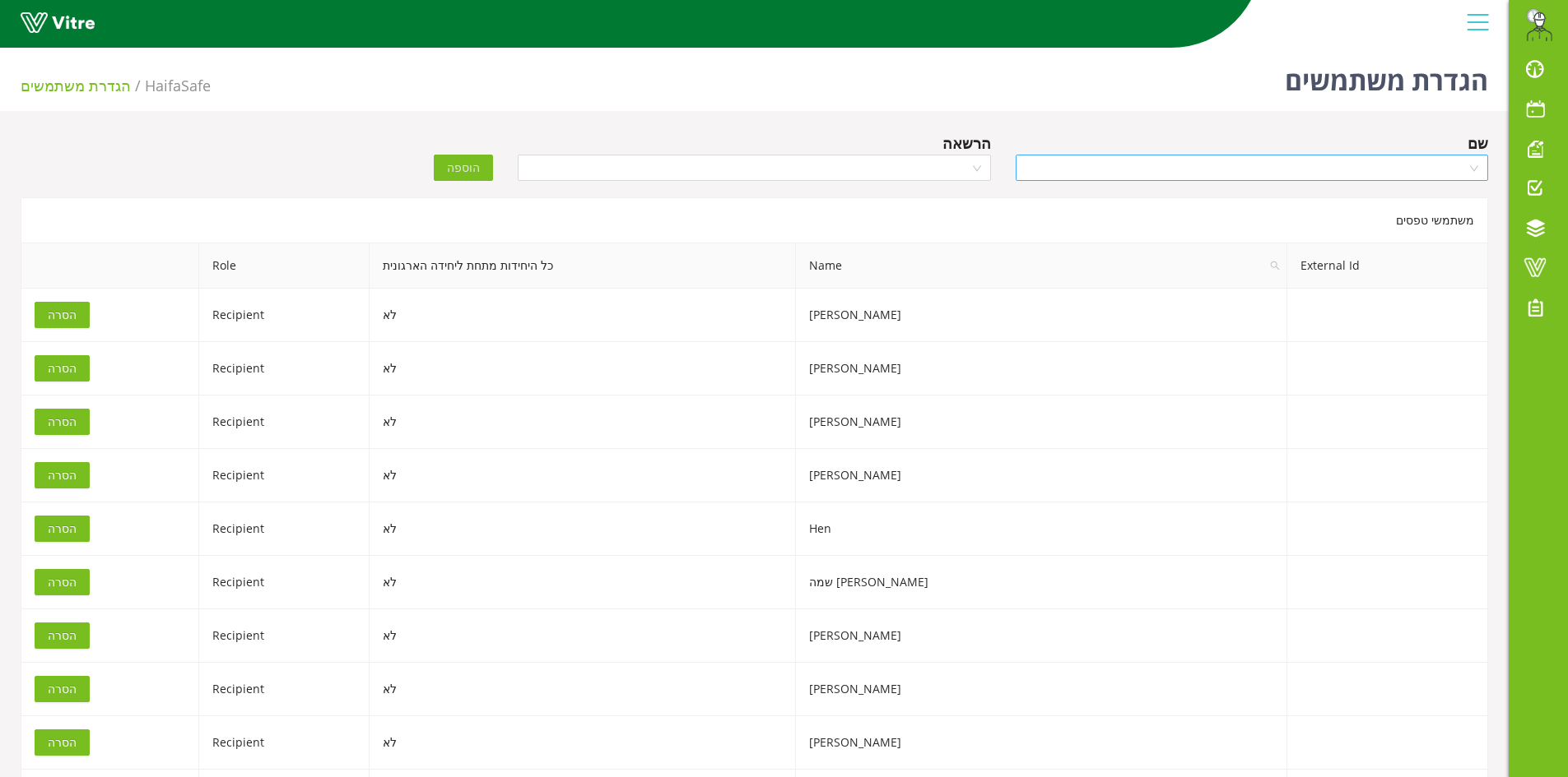
click at [277, 173] on div "הוספה" at bounding box center [381, 156] width 249 height 49
